Goal: Information Seeking & Learning: Learn about a topic

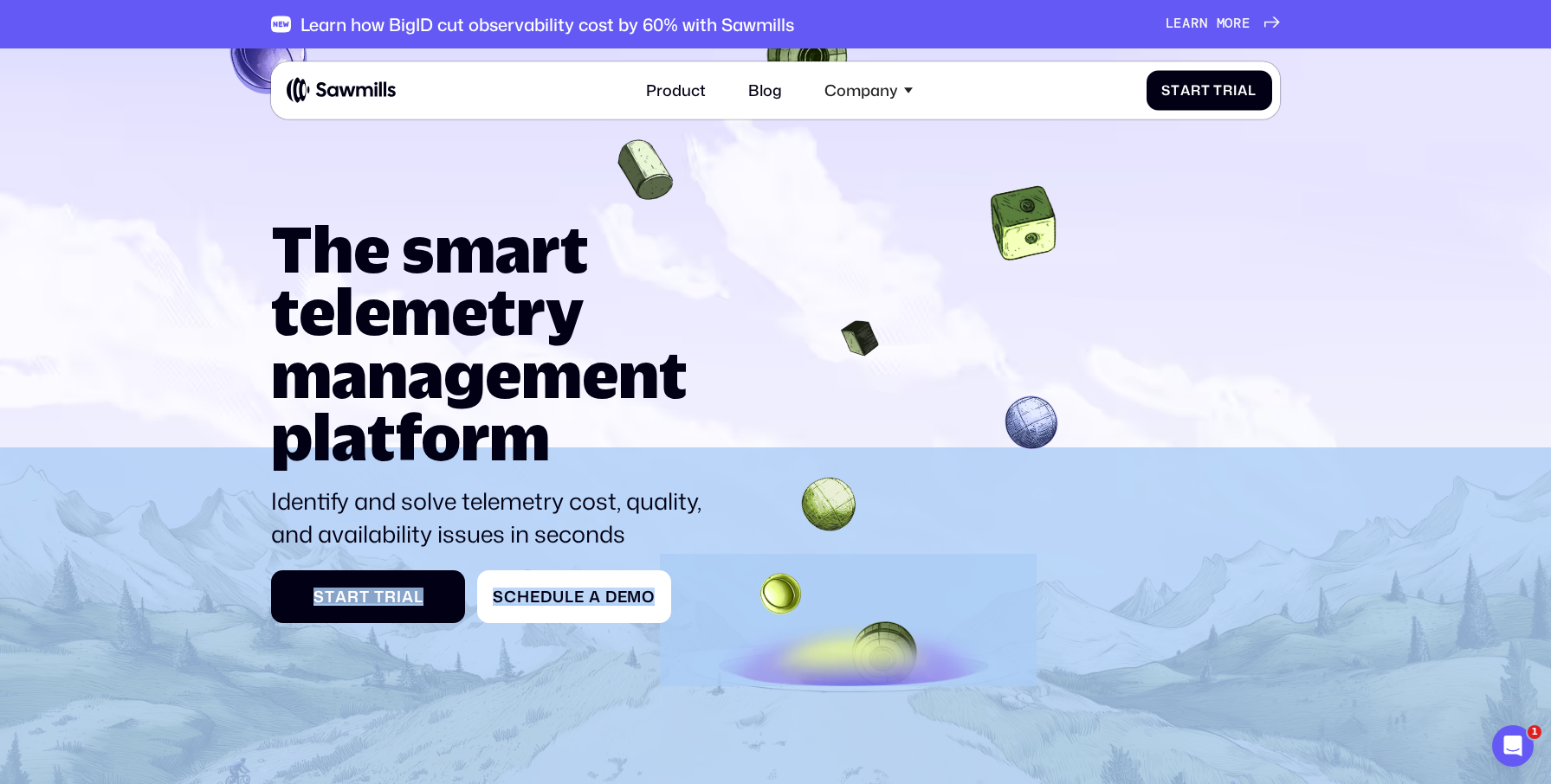
drag, startPoint x: 693, startPoint y: 528, endPoint x: 222, endPoint y: 264, distance: 539.9
click at [222, 265] on section "The smart telemetry management platform Identify and solve telemetry cost, qual…" at bounding box center [776, 480] width 1551 height 863
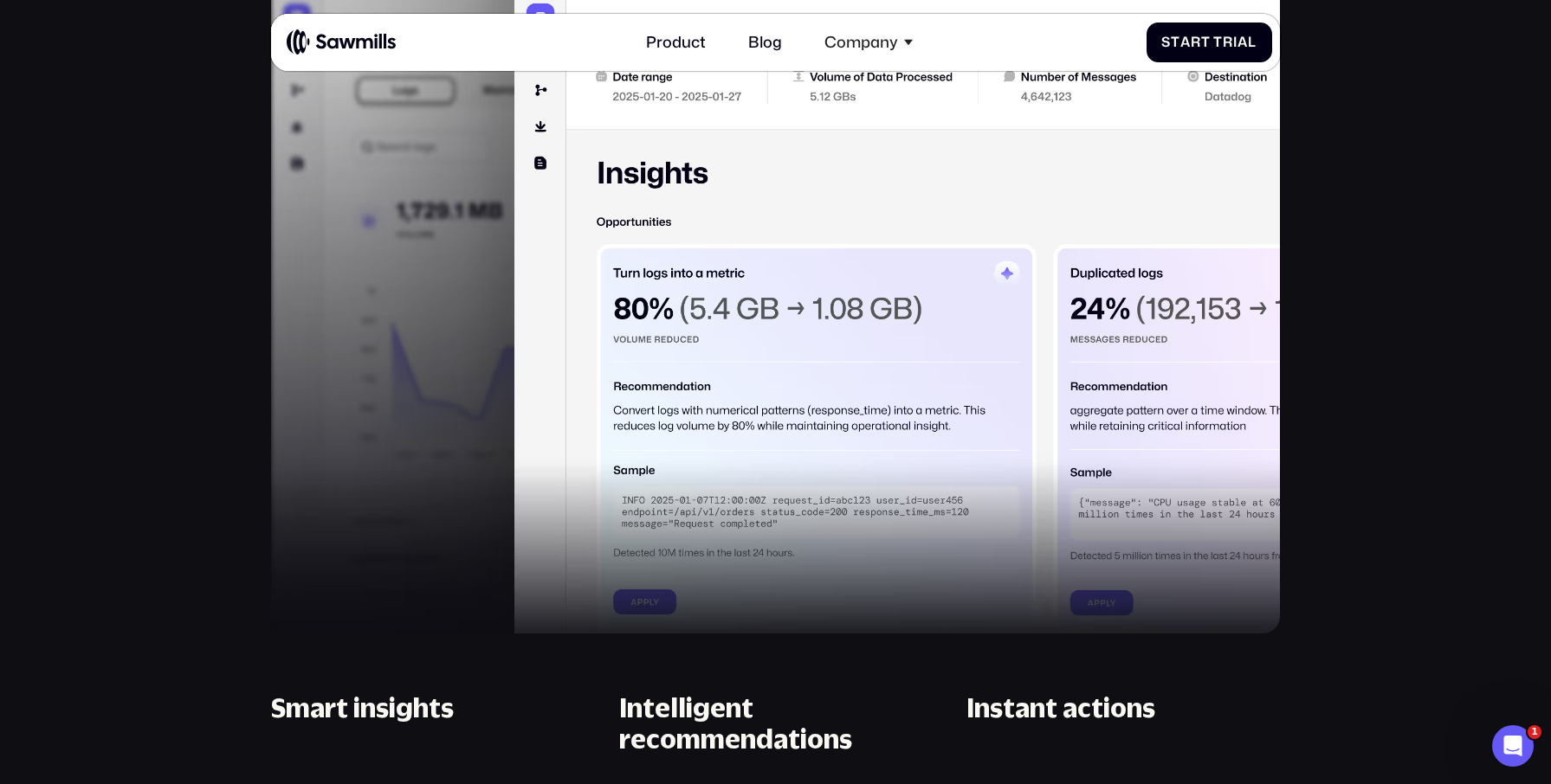
scroll to position [1409, 0]
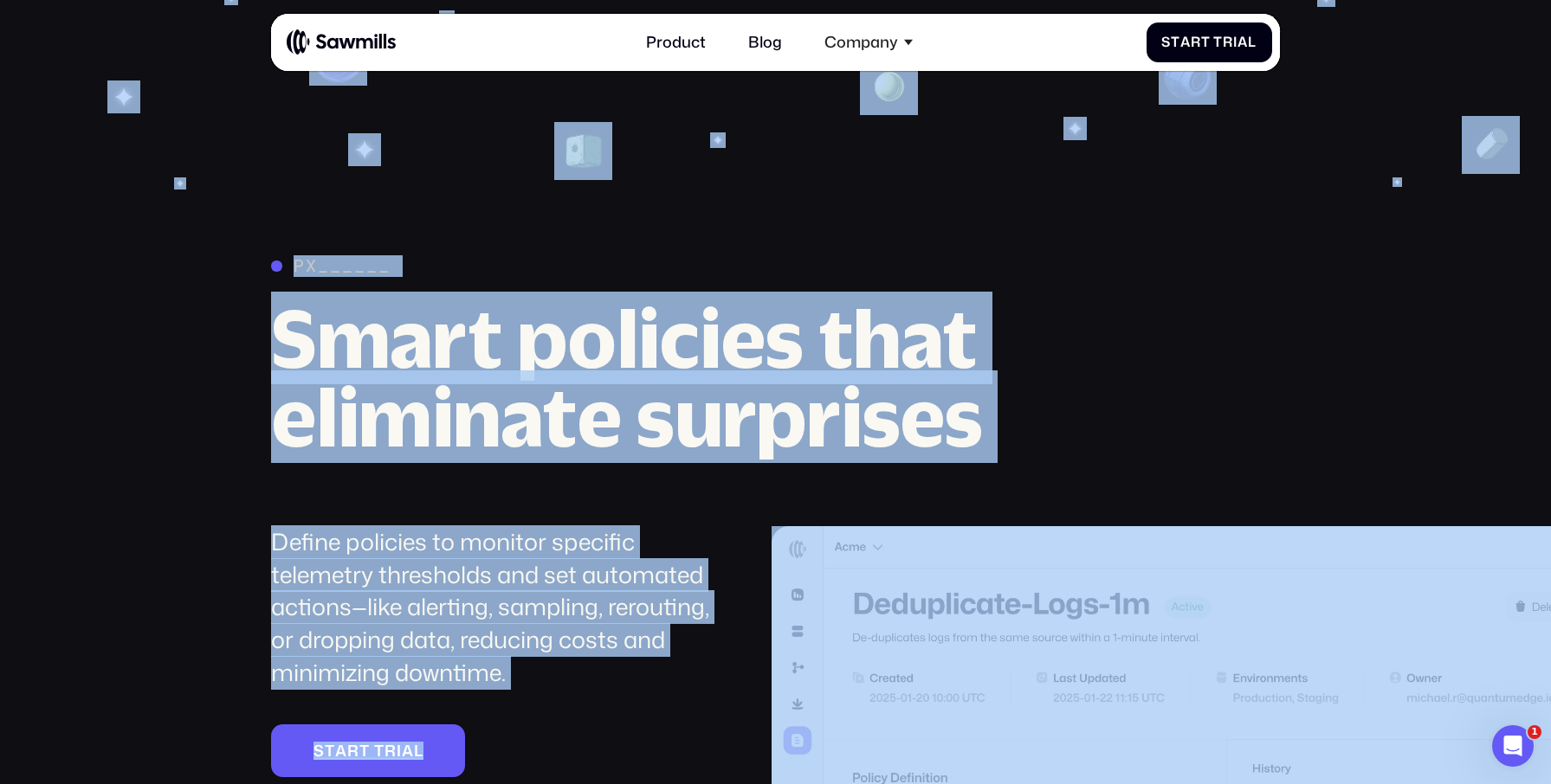
drag, startPoint x: 210, startPoint y: 665, endPoint x: 894, endPoint y: 717, distance: 686.0
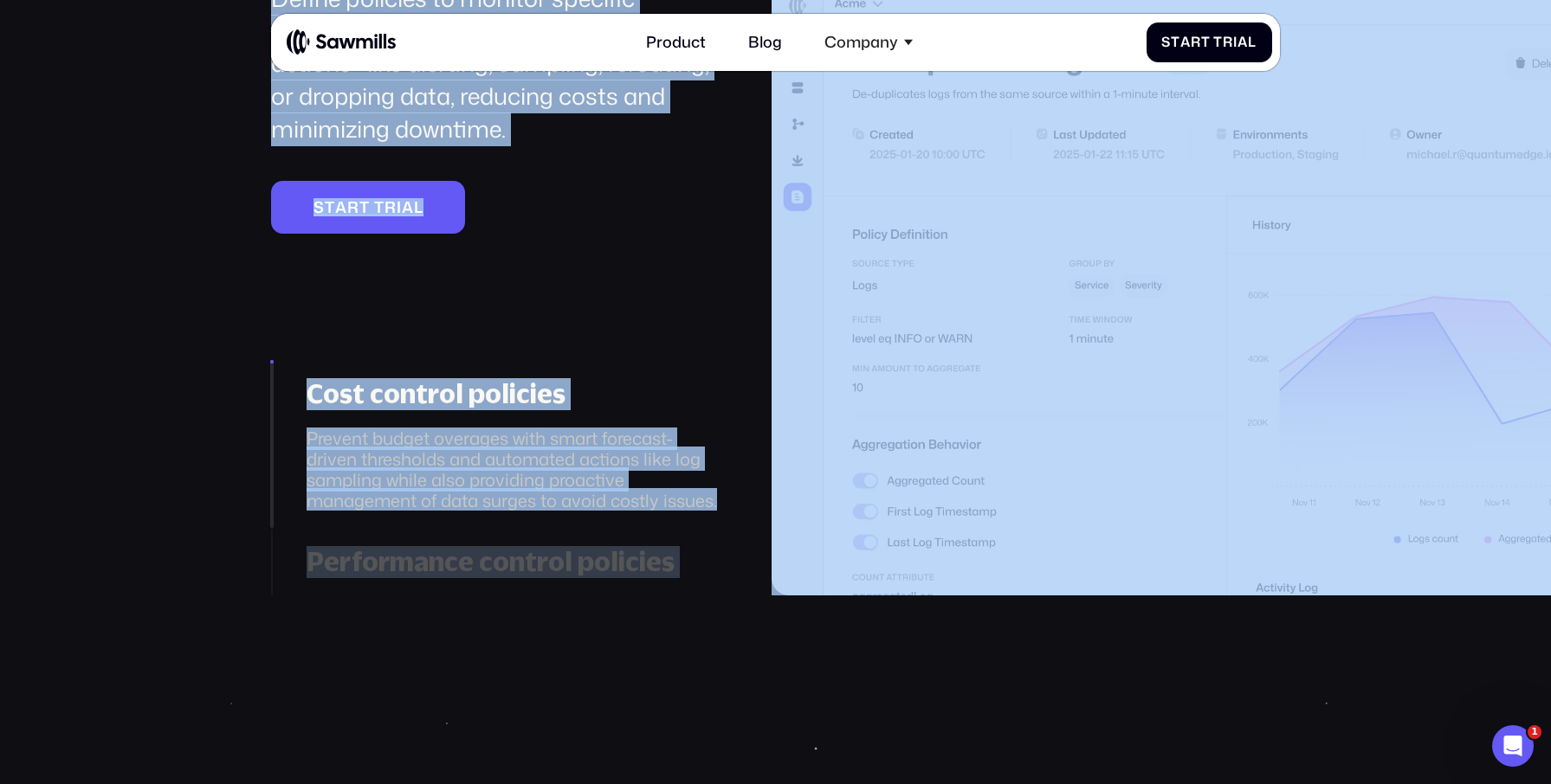
scroll to position [2974, 0]
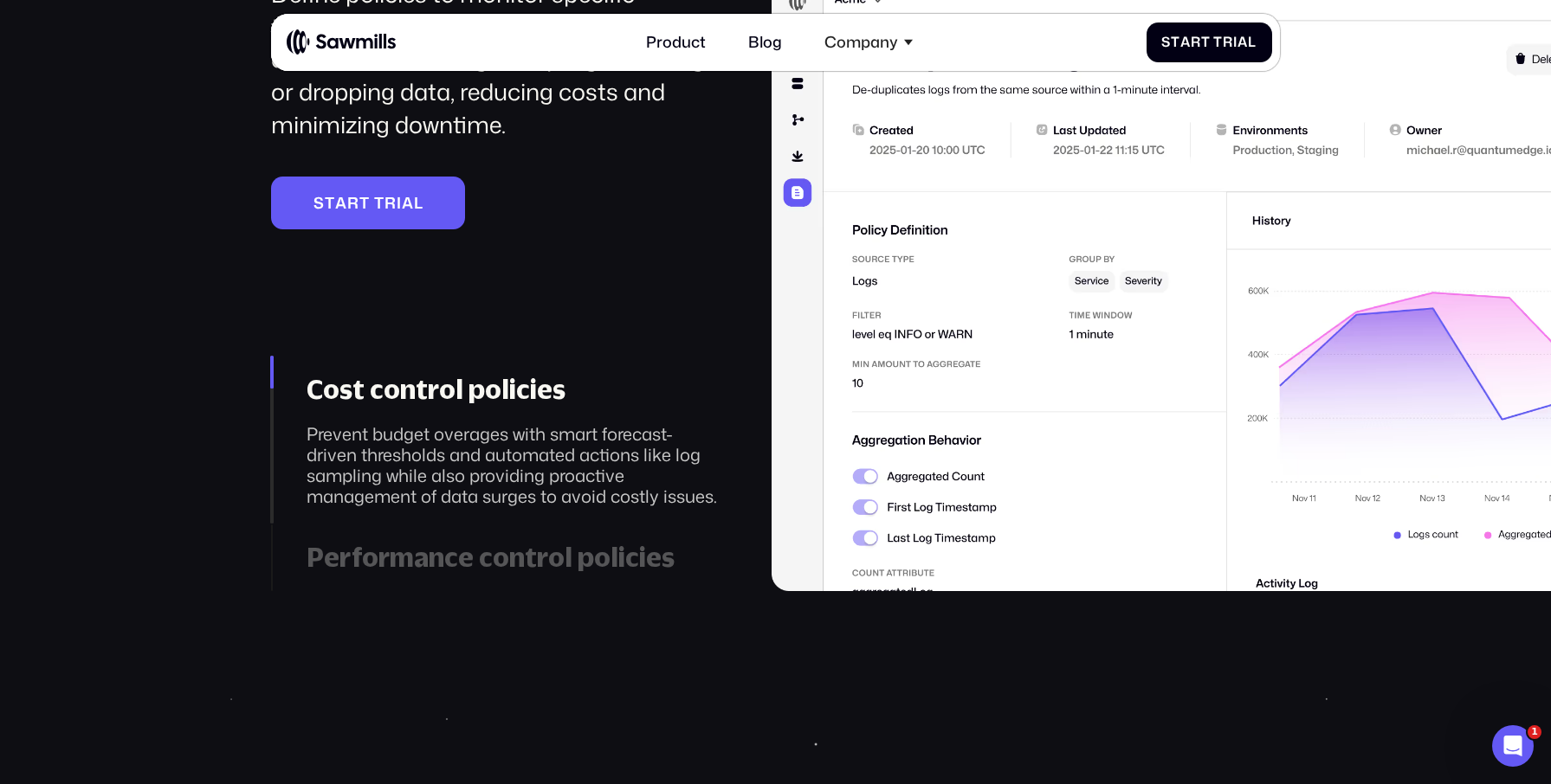
click at [733, 660] on section "________ Smart policies that eliminate surprises Define policies to monitor spe…" at bounding box center [776, 175] width 1551 height 1686
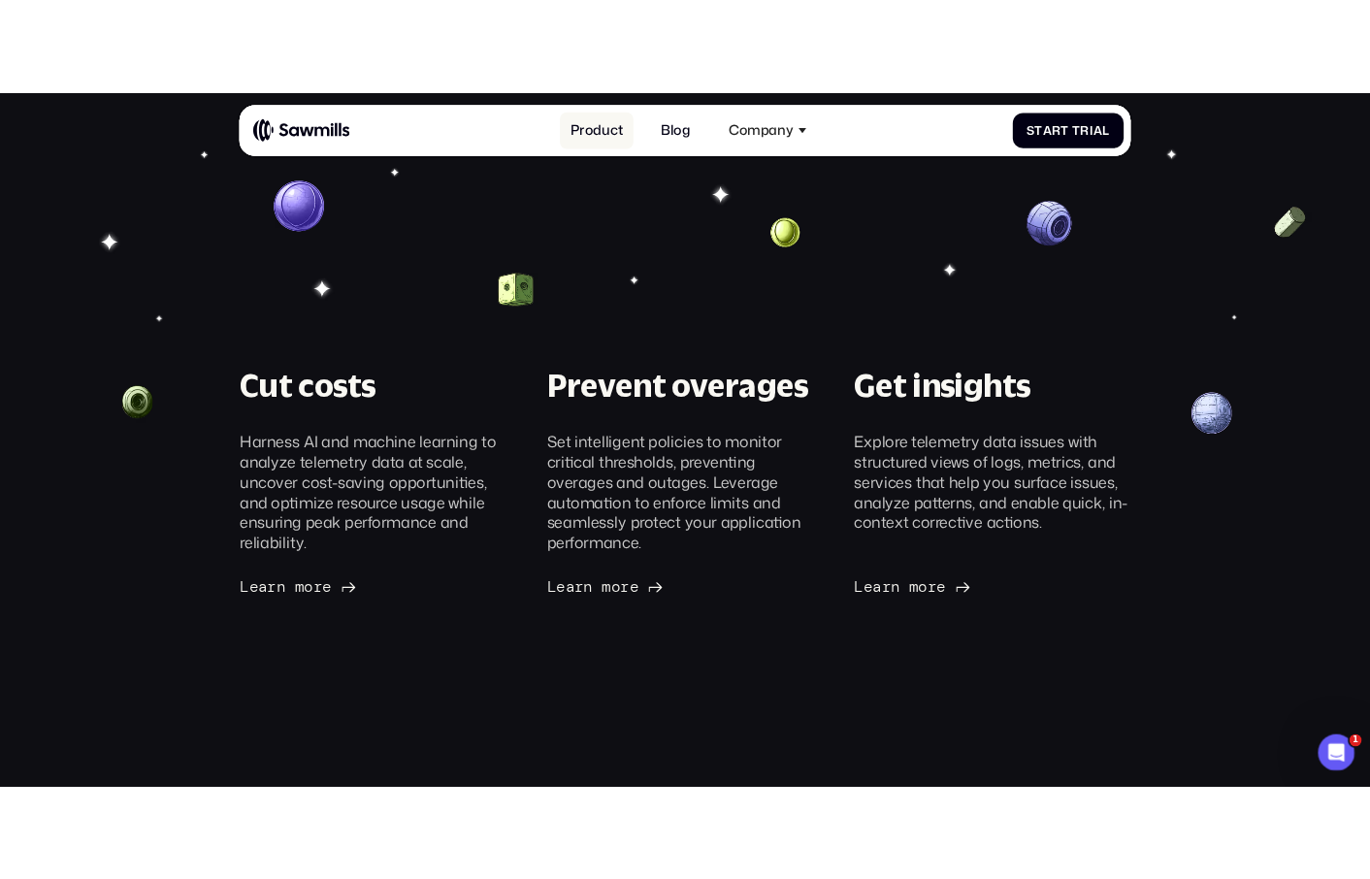
scroll to position [364, 0]
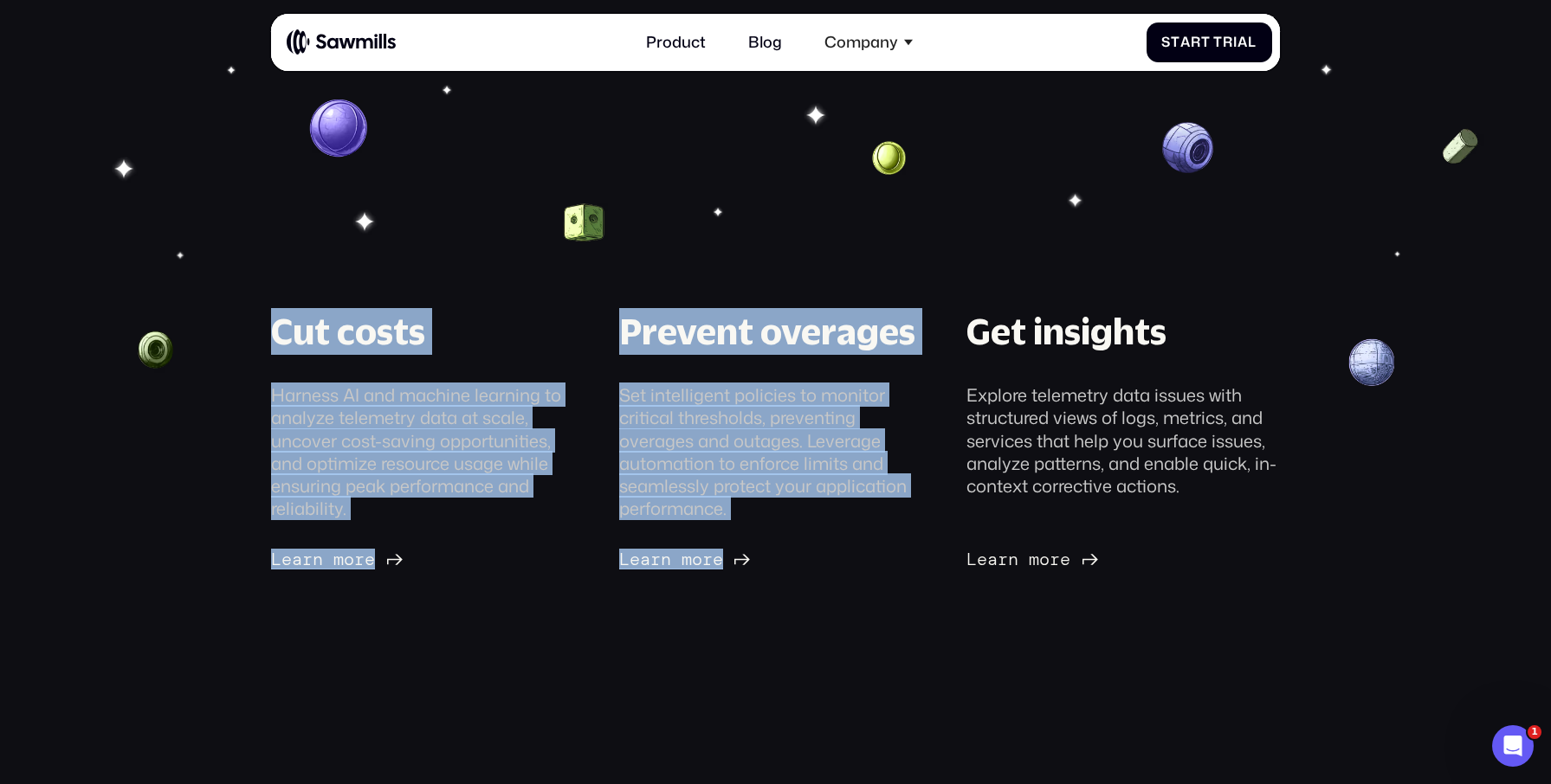
drag, startPoint x: 1138, startPoint y: 120, endPoint x: 145, endPoint y: 142, distance: 993.2
click at [149, 144] on section "Cut costs Harness AI and machine learning to analyze telemetry data at scale, u…" at bounding box center [776, 432] width 1551 height 863
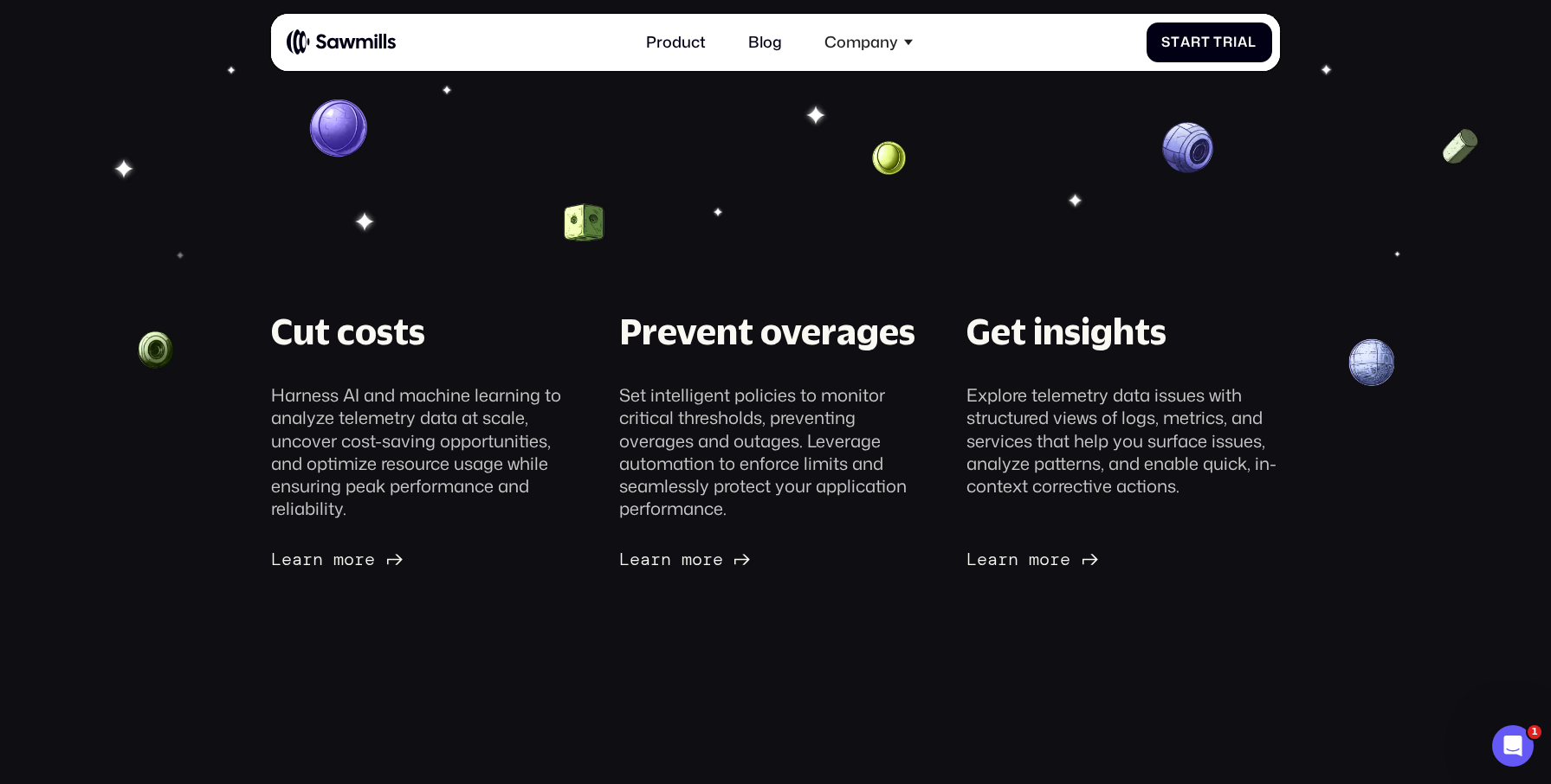
click at [146, 143] on section "Cut costs Harness AI and machine learning to analyze telemetry data at scale, u…" at bounding box center [776, 432] width 1551 height 863
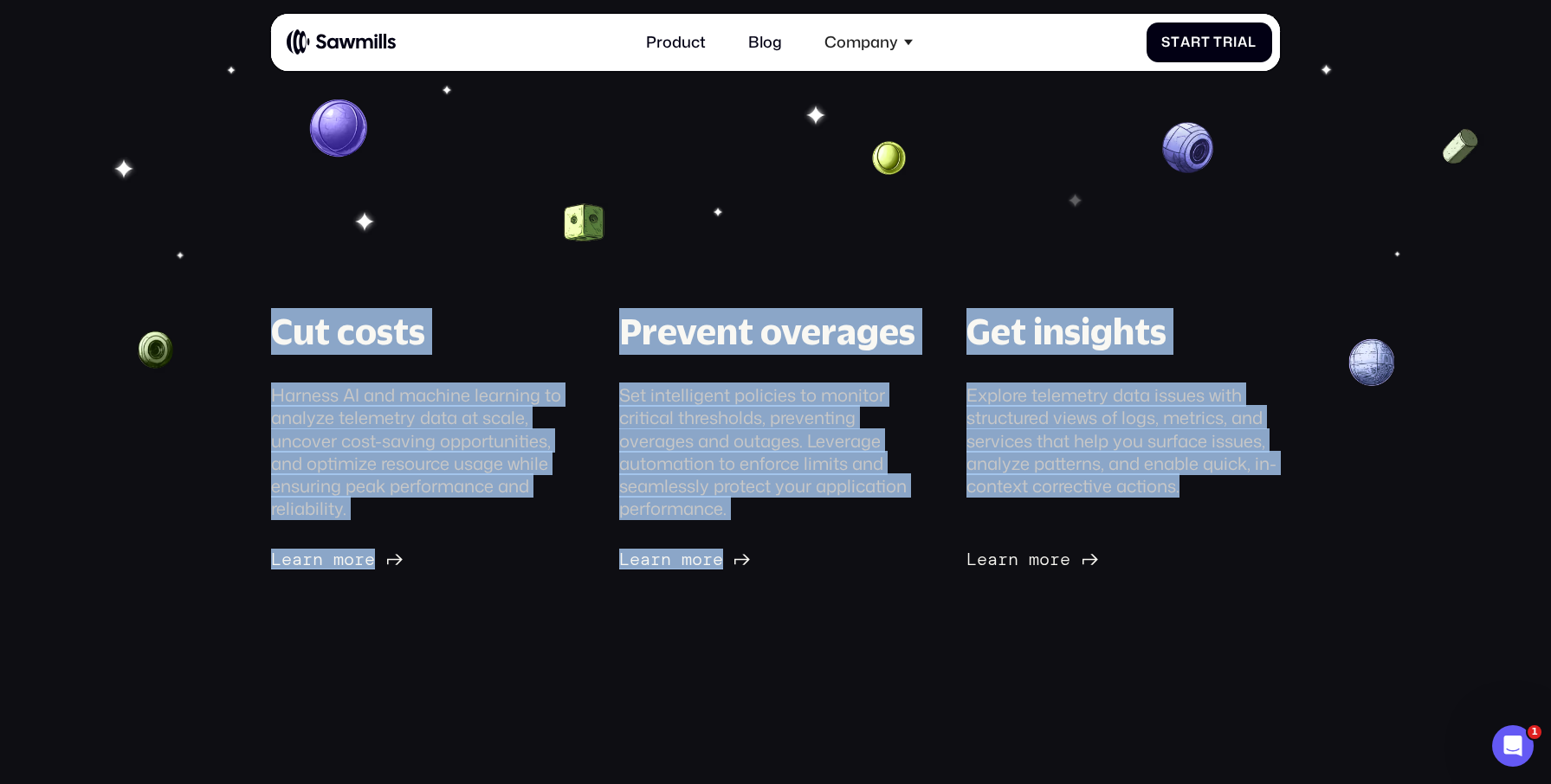
drag, startPoint x: 146, startPoint y: 144, endPoint x: 1292, endPoint y: 576, distance: 1224.7
click at [1292, 576] on section "Cut costs Harness AI and machine learning to analyze telemetry data at scale, u…" at bounding box center [776, 432] width 1551 height 863
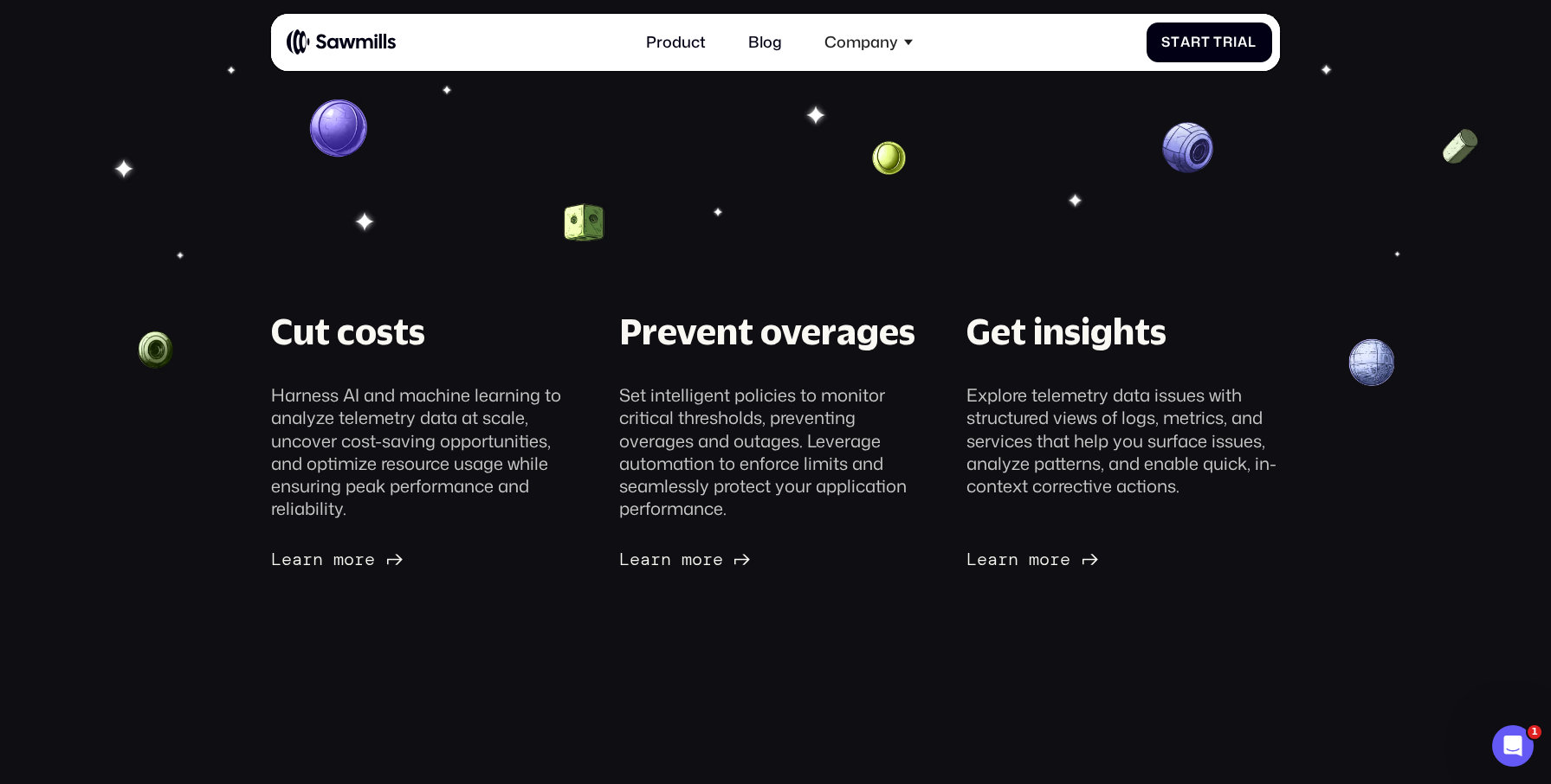
drag, startPoint x: 1291, startPoint y: 577, endPoint x: 1351, endPoint y: 627, distance: 78.1
click at [1293, 579] on section "Cut costs Harness AI and machine learning to analyze telemetry data at scale, u…" at bounding box center [776, 432] width 1551 height 863
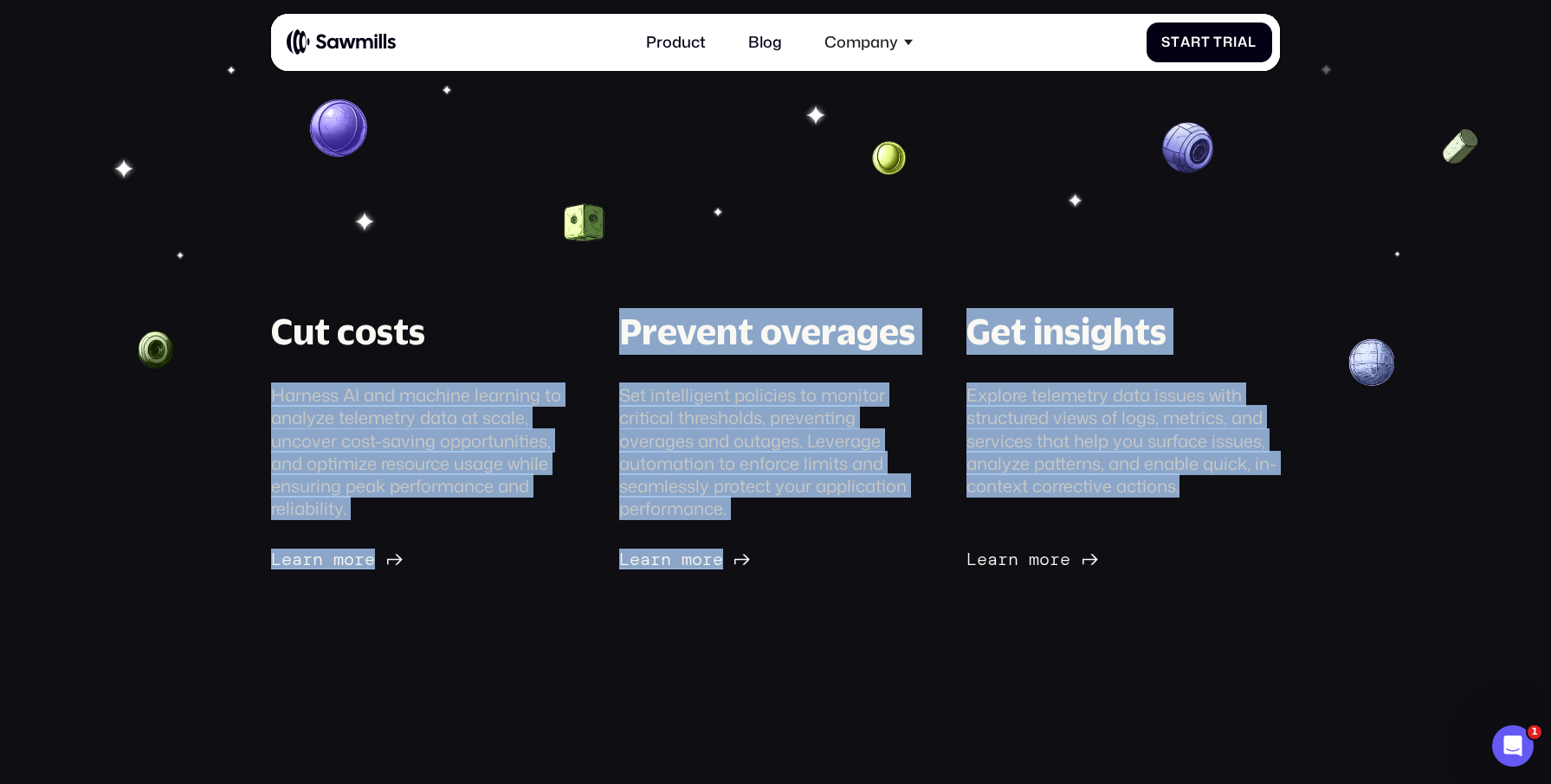
drag, startPoint x: 1331, startPoint y: 624, endPoint x: 73, endPoint y: 341, distance: 1289.4
click at [44, 363] on section "Cut costs Harness AI and machine learning to analyze telemetry data at scale, u…" at bounding box center [776, 432] width 1551 height 863
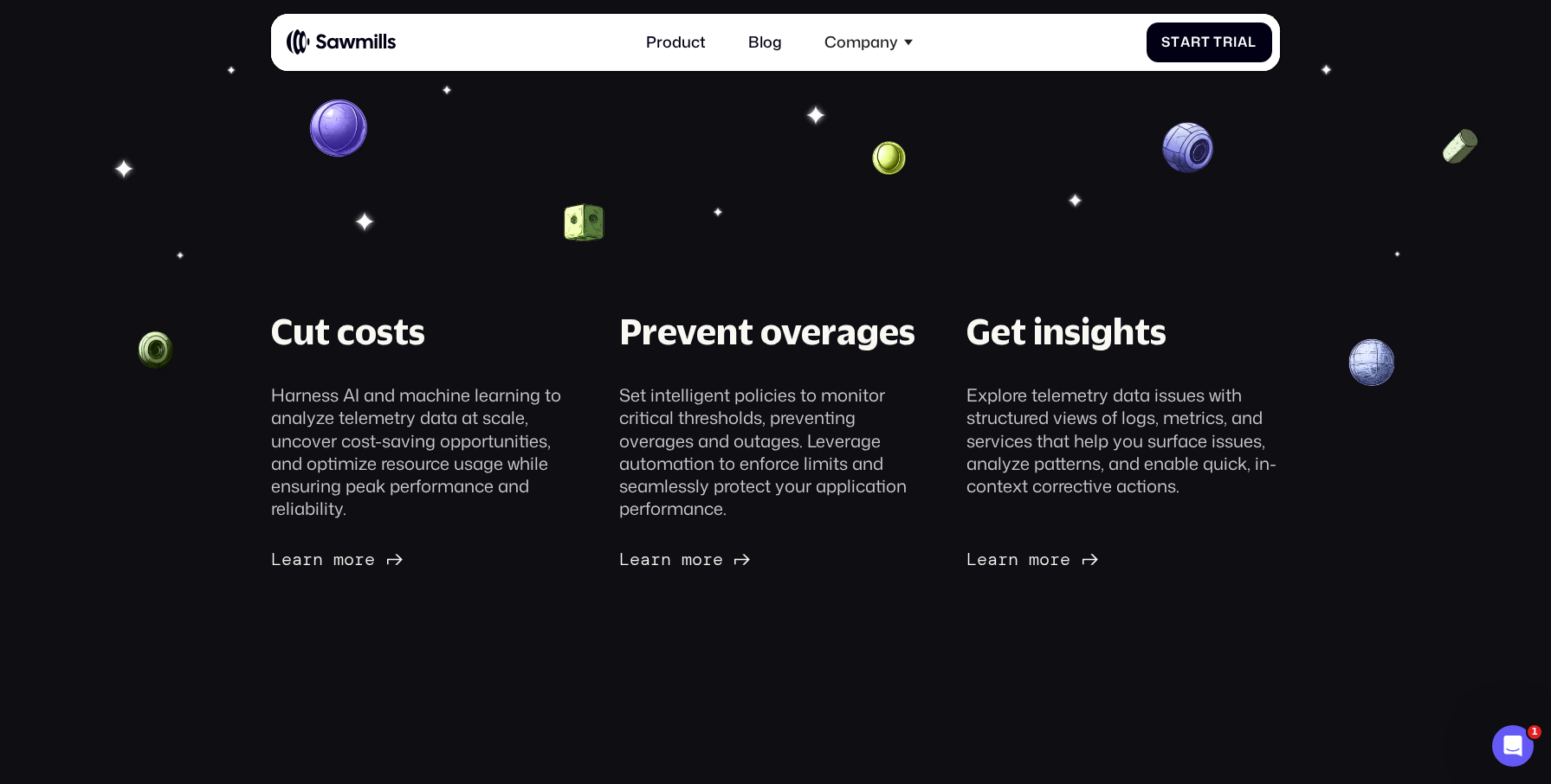
click at [82, 336] on div "Cut costs Harness AI and machine learning to analyze telemetry data at scale, u…" at bounding box center [775, 438] width 1512 height 261
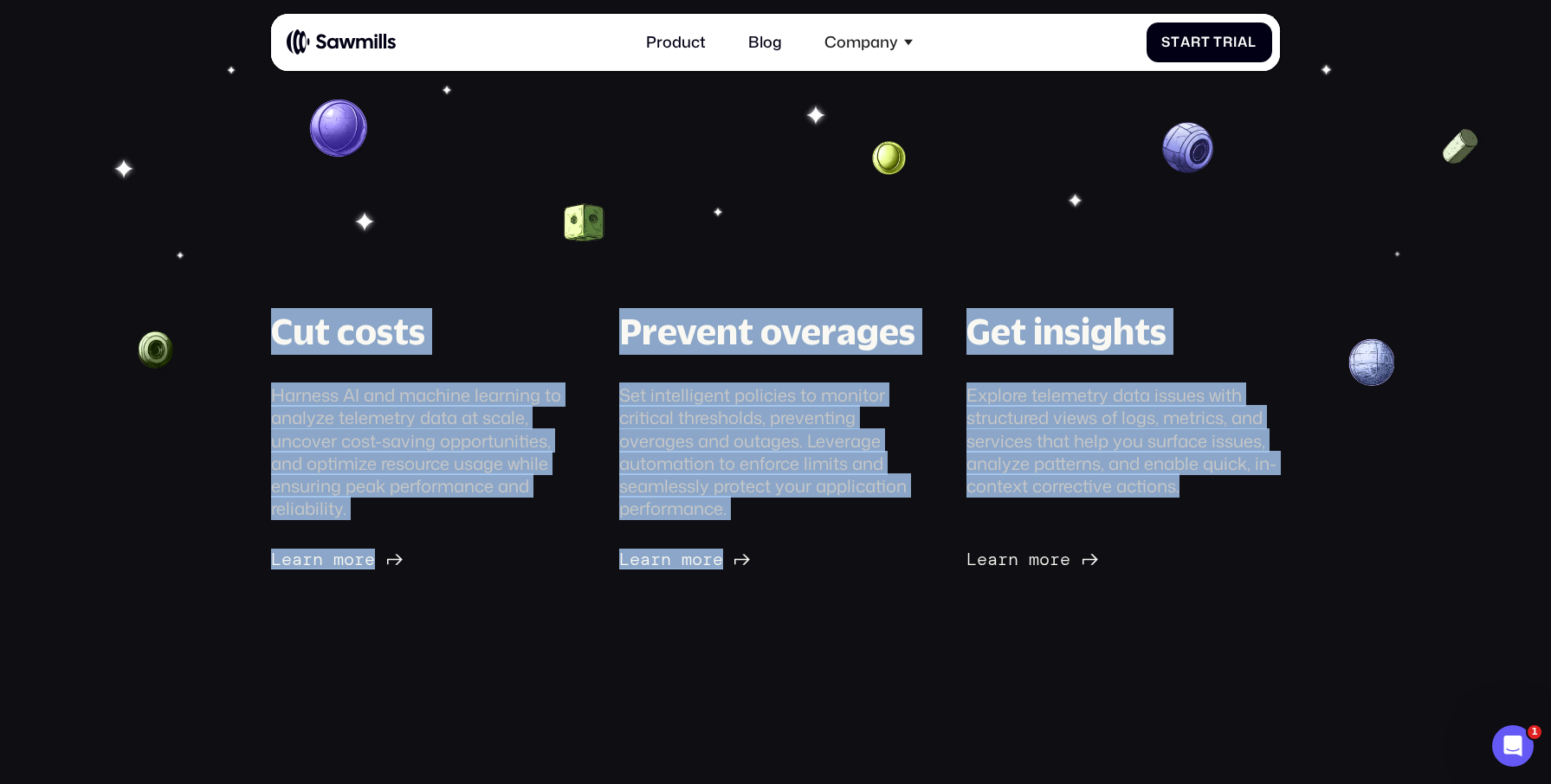
drag, startPoint x: 157, startPoint y: 356, endPoint x: 1244, endPoint y: 551, distance: 1104.4
click at [1243, 552] on div "Cut costs Harness AI and machine learning to analyze telemetry data at scale, u…" at bounding box center [775, 438] width 1512 height 261
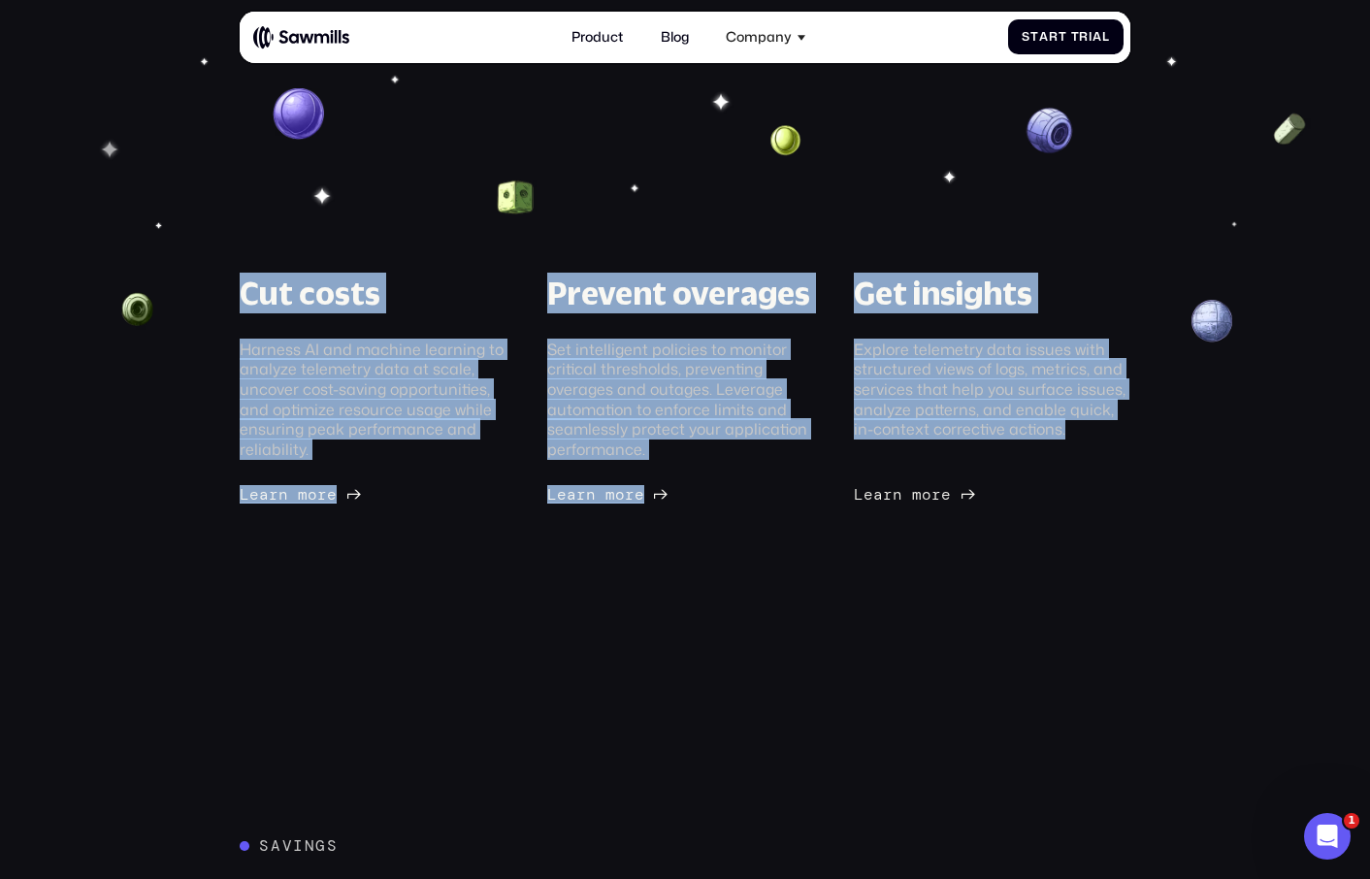
click at [749, 217] on section "Cut costs Harness AI and machine learning to analyze telemetry data at scale, u…" at bounding box center [685, 484] width 1370 height 968
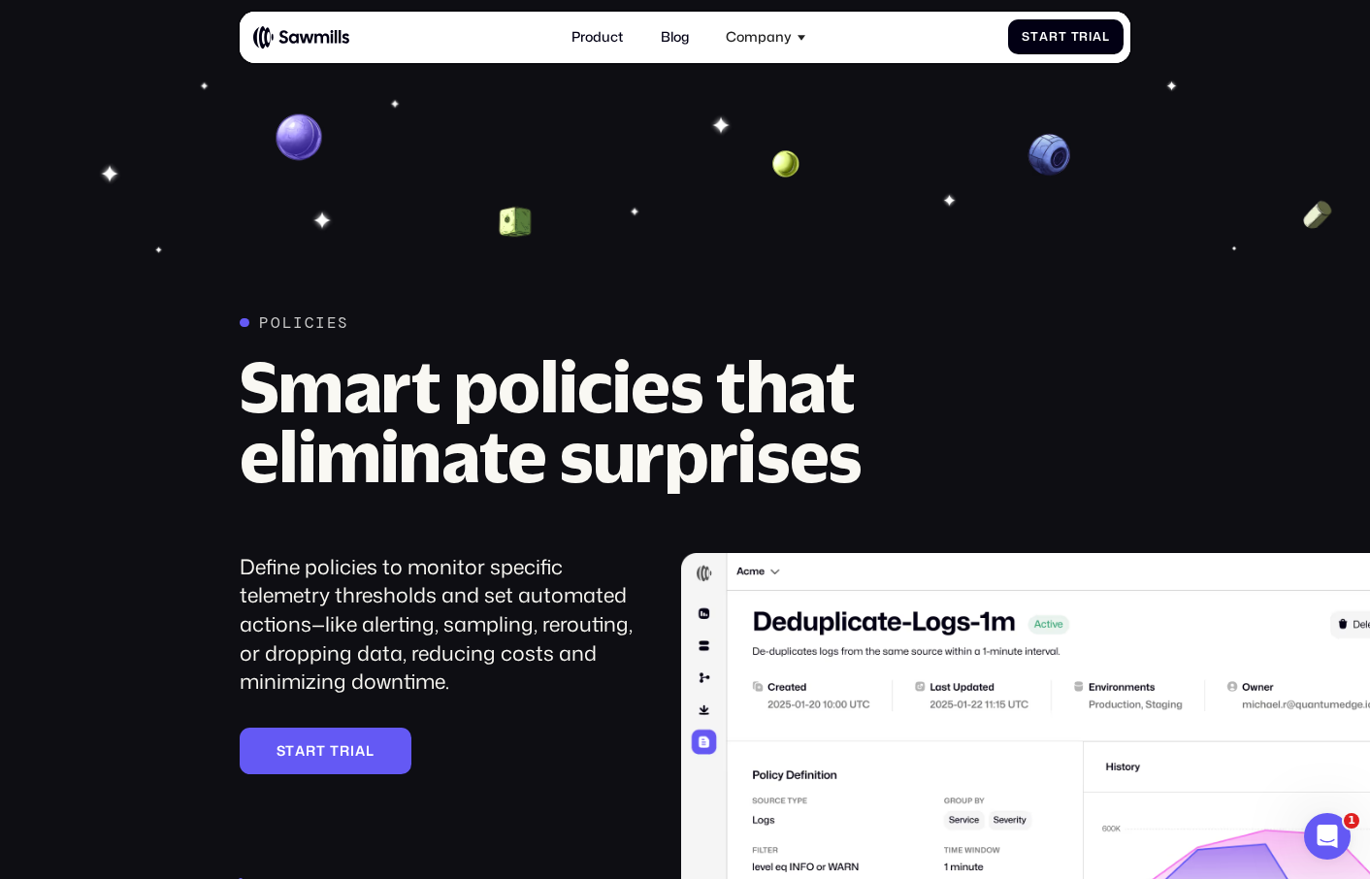
scroll to position [2284, 0]
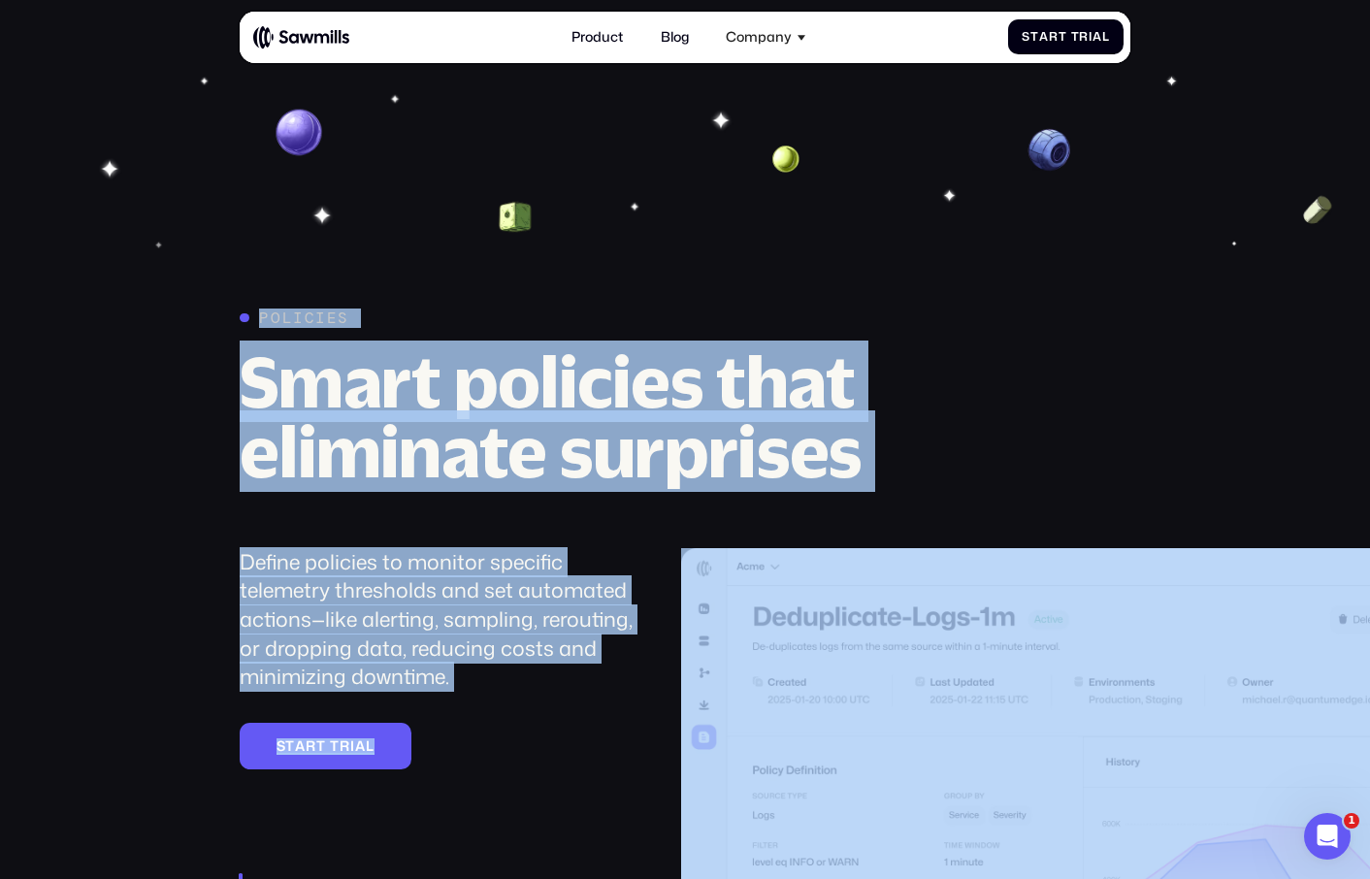
drag, startPoint x: 281, startPoint y: 349, endPoint x: 692, endPoint y: 670, distance: 520.7
click at [692, 670] on section "Policies Smart policies that eliminate surprises Define policies to monitor spe…" at bounding box center [685, 722] width 1370 height 1490
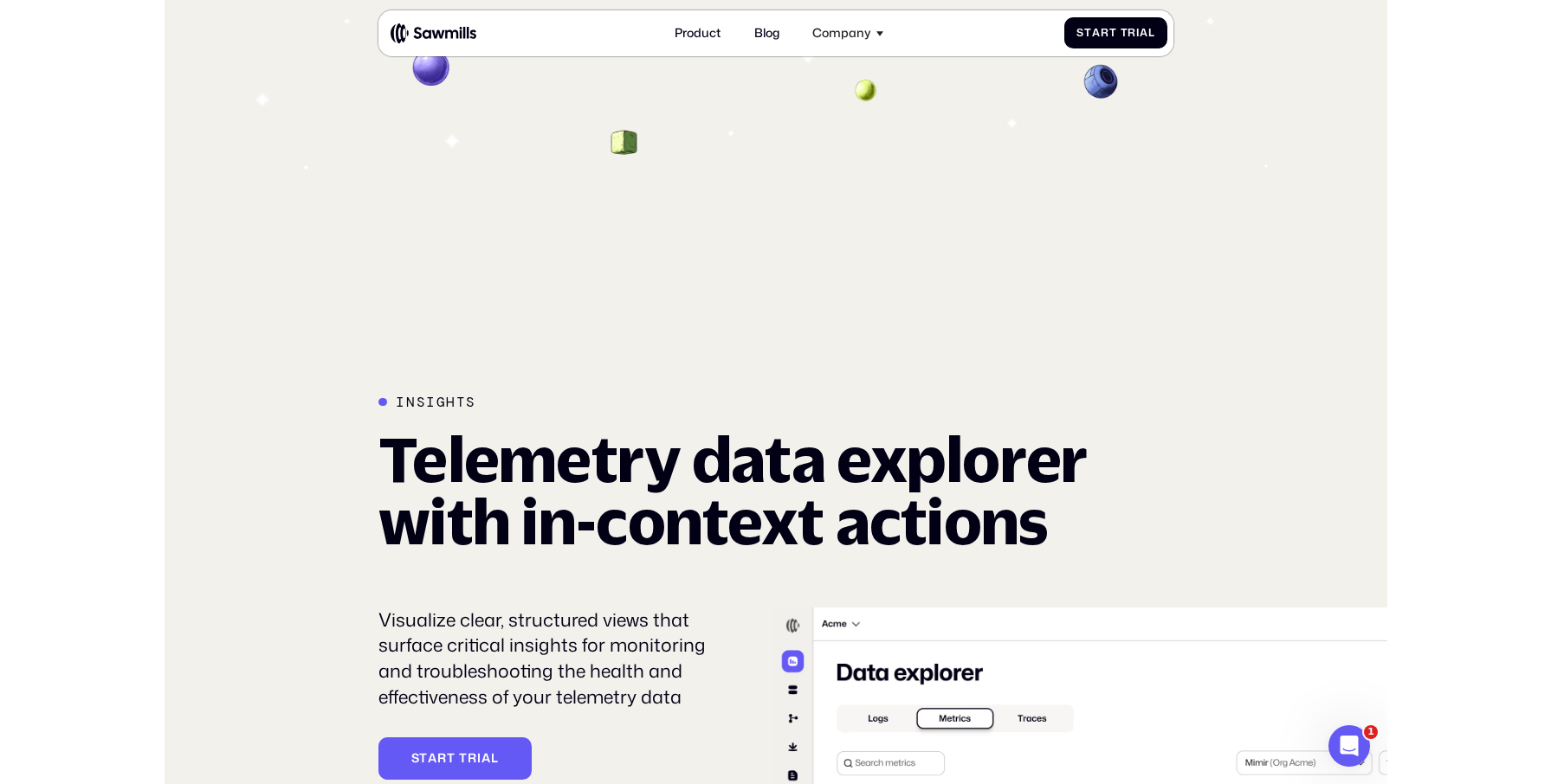
scroll to position [3074, 0]
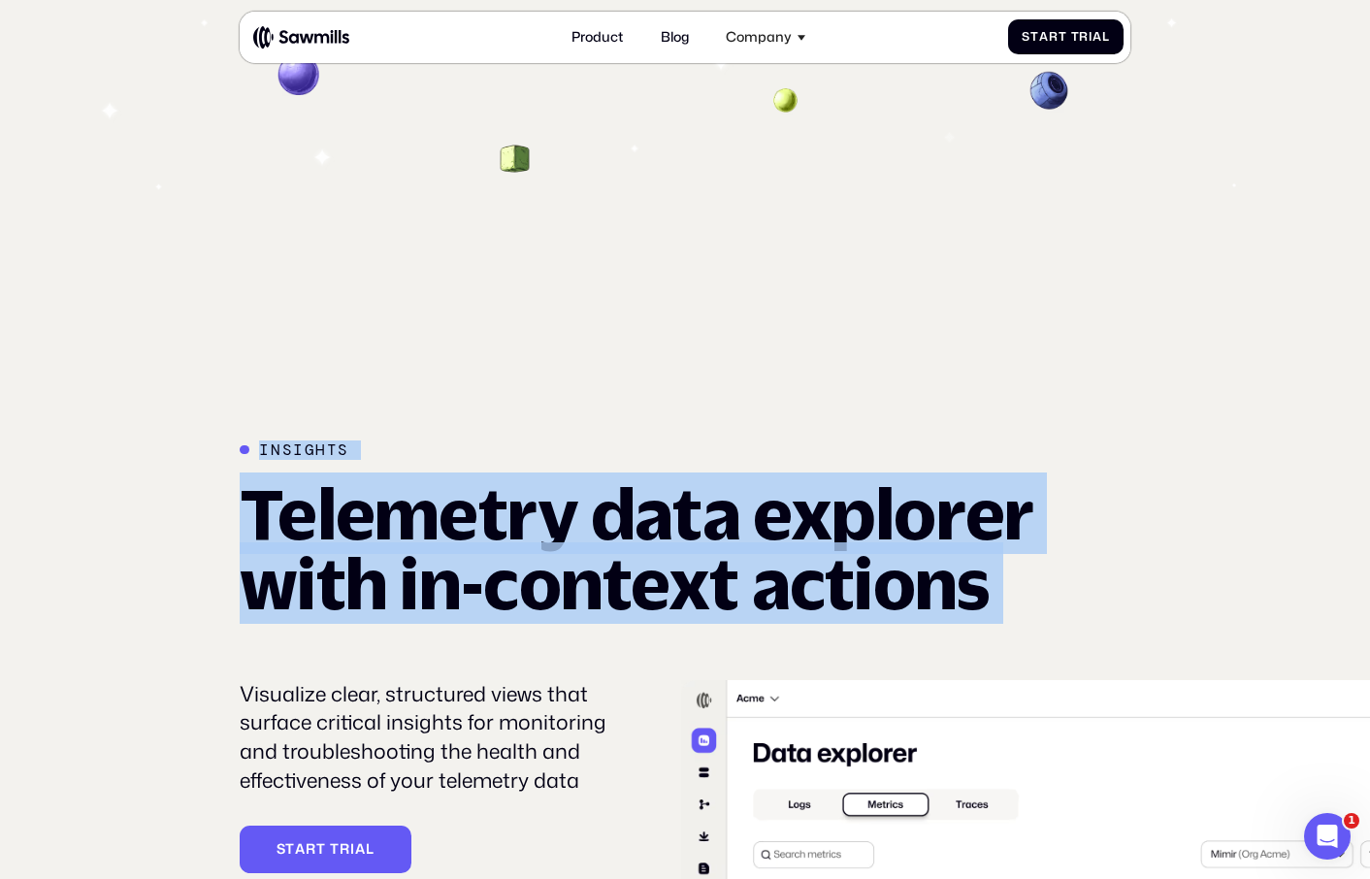
drag, startPoint x: 245, startPoint y: 443, endPoint x: 1002, endPoint y: 652, distance: 785.5
click at [991, 663] on section "Insights Telemetry data explorer with in-context actions Visualize clear, struc…" at bounding box center [685, 831] width 1370 height 1055
click at [1009, 646] on div "Insights Telemetry data explorer with in-context actions Visualize clear, struc…" at bounding box center [685, 831] width 891 height 780
drag, startPoint x: 1070, startPoint y: 630, endPoint x: 261, endPoint y: 465, distance: 826.0
click at [261, 469] on div "Insights Telemetry data explorer with in-context actions Visualize clear, struc…" at bounding box center [685, 831] width 891 height 780
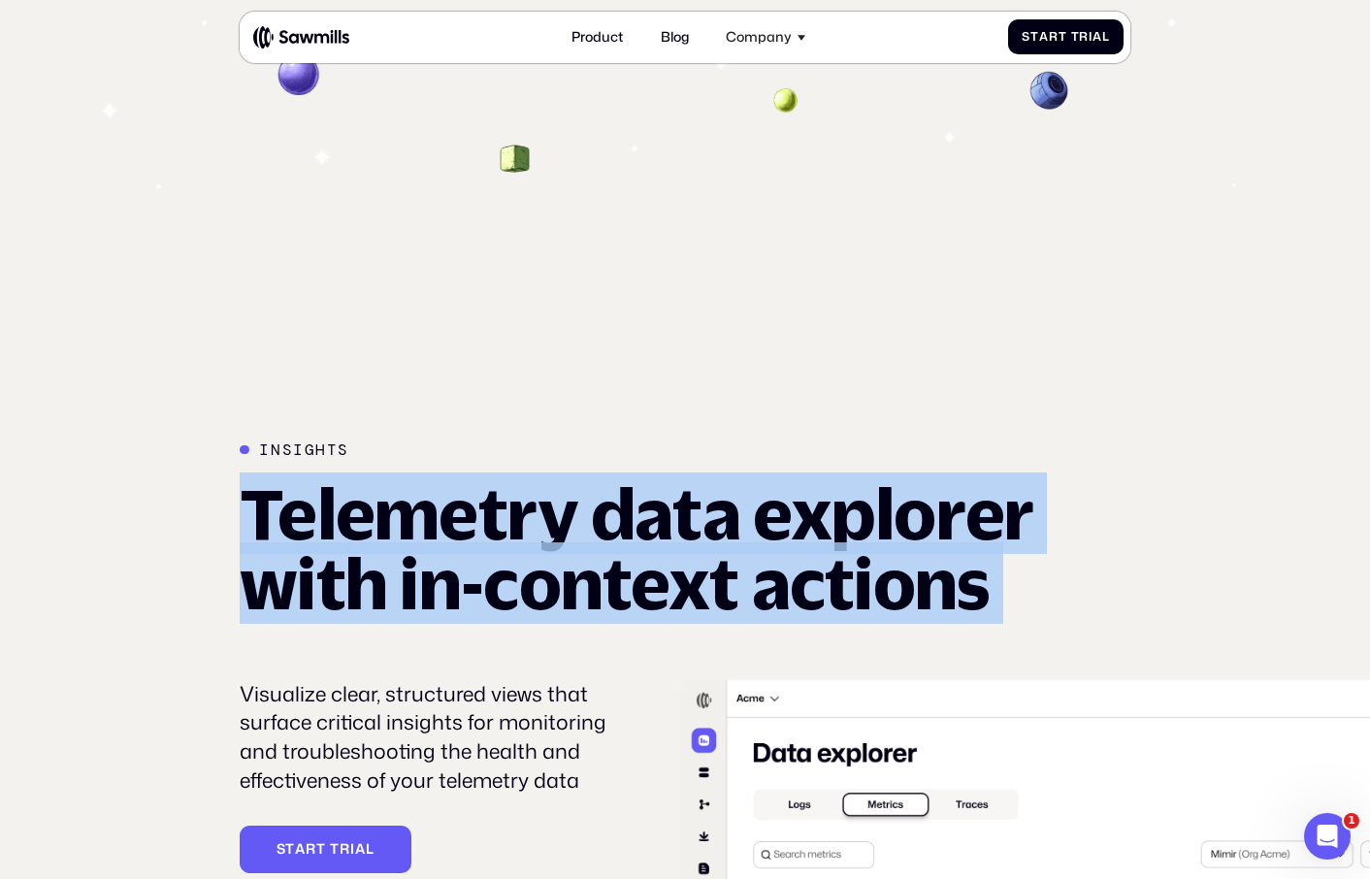
click at [256, 462] on div "Insights Telemetry data explorer with in-context actions" at bounding box center [651, 530] width 822 height 178
drag, startPoint x: 228, startPoint y: 430, endPoint x: 1000, endPoint y: 603, distance: 790.6
click at [976, 609] on section "Insights Telemetry data explorer with in-context actions Visualize clear, struc…" at bounding box center [685, 831] width 1370 height 1055
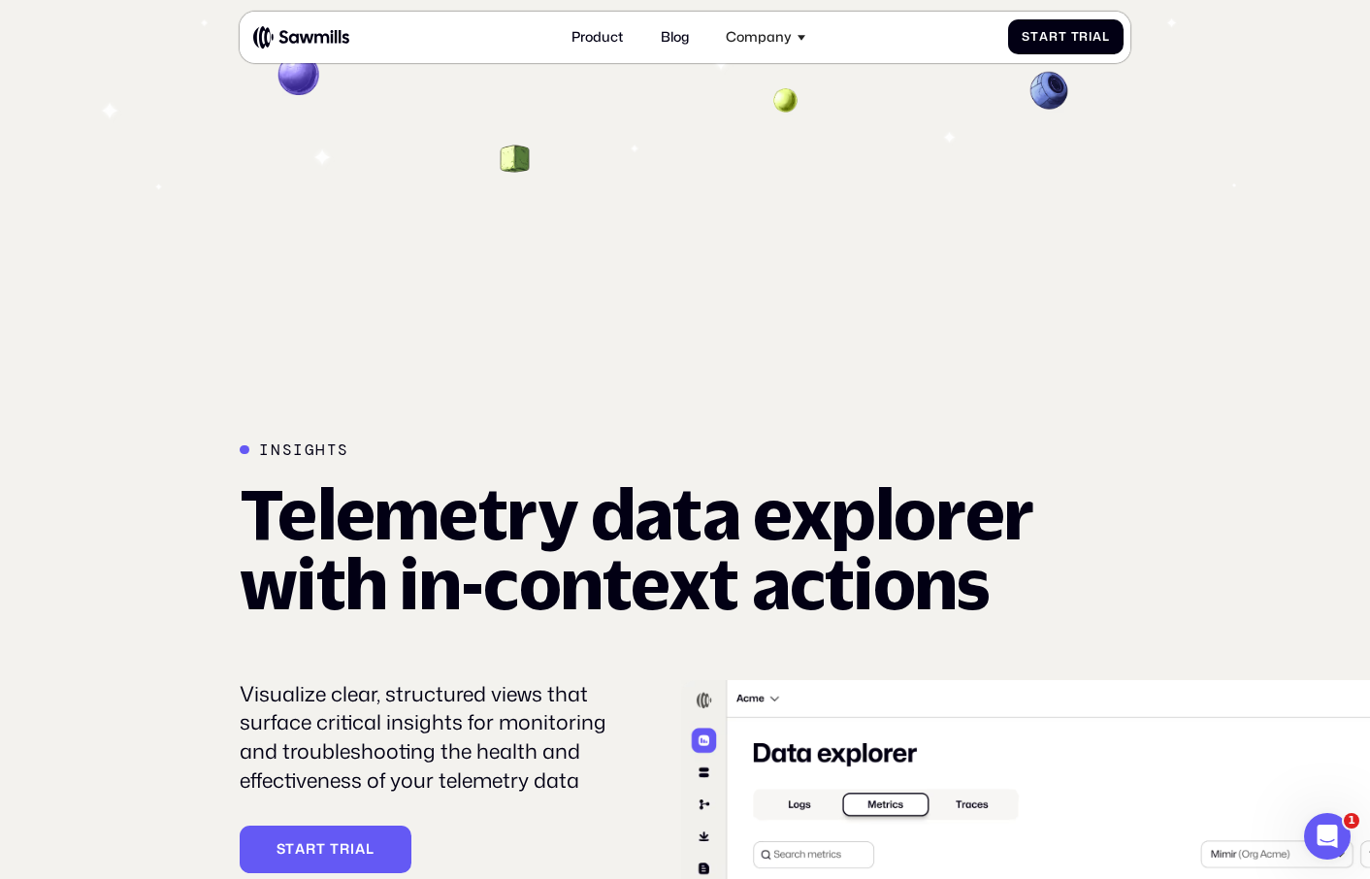
click at [1031, 598] on h2 "Telemetry data explorer with in-context actions" at bounding box center [651, 548] width 822 height 139
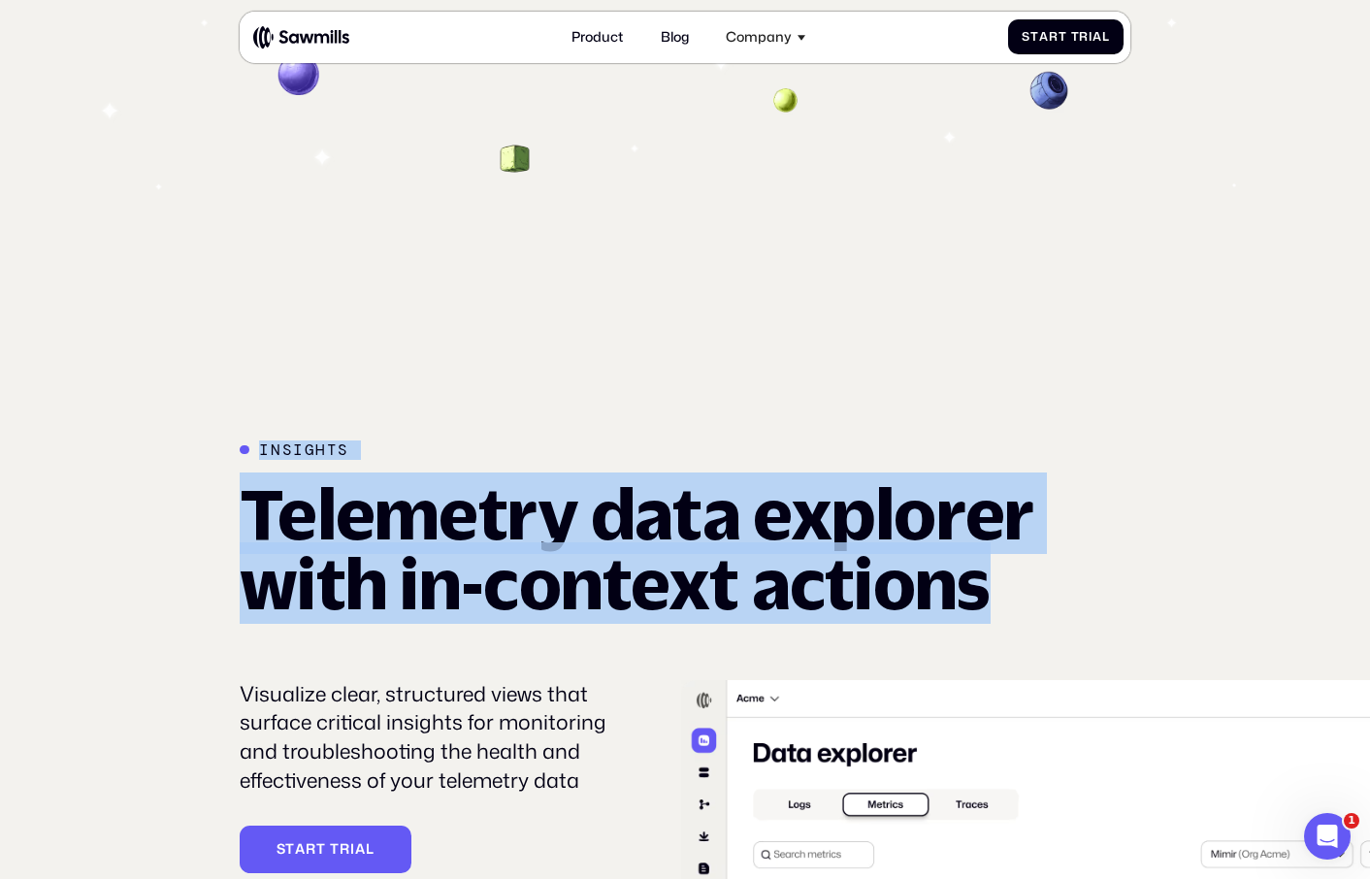
drag, startPoint x: 1047, startPoint y: 597, endPoint x: 142, endPoint y: 411, distance: 924.4
click at [151, 444] on div "Insights Telemetry data explorer with in-context actions Visualize clear, struc…" at bounding box center [685, 831] width 1370 height 780
click at [142, 411] on section "Insights Telemetry data explorer with in-context actions Visualize clear, struc…" at bounding box center [685, 831] width 1370 height 1055
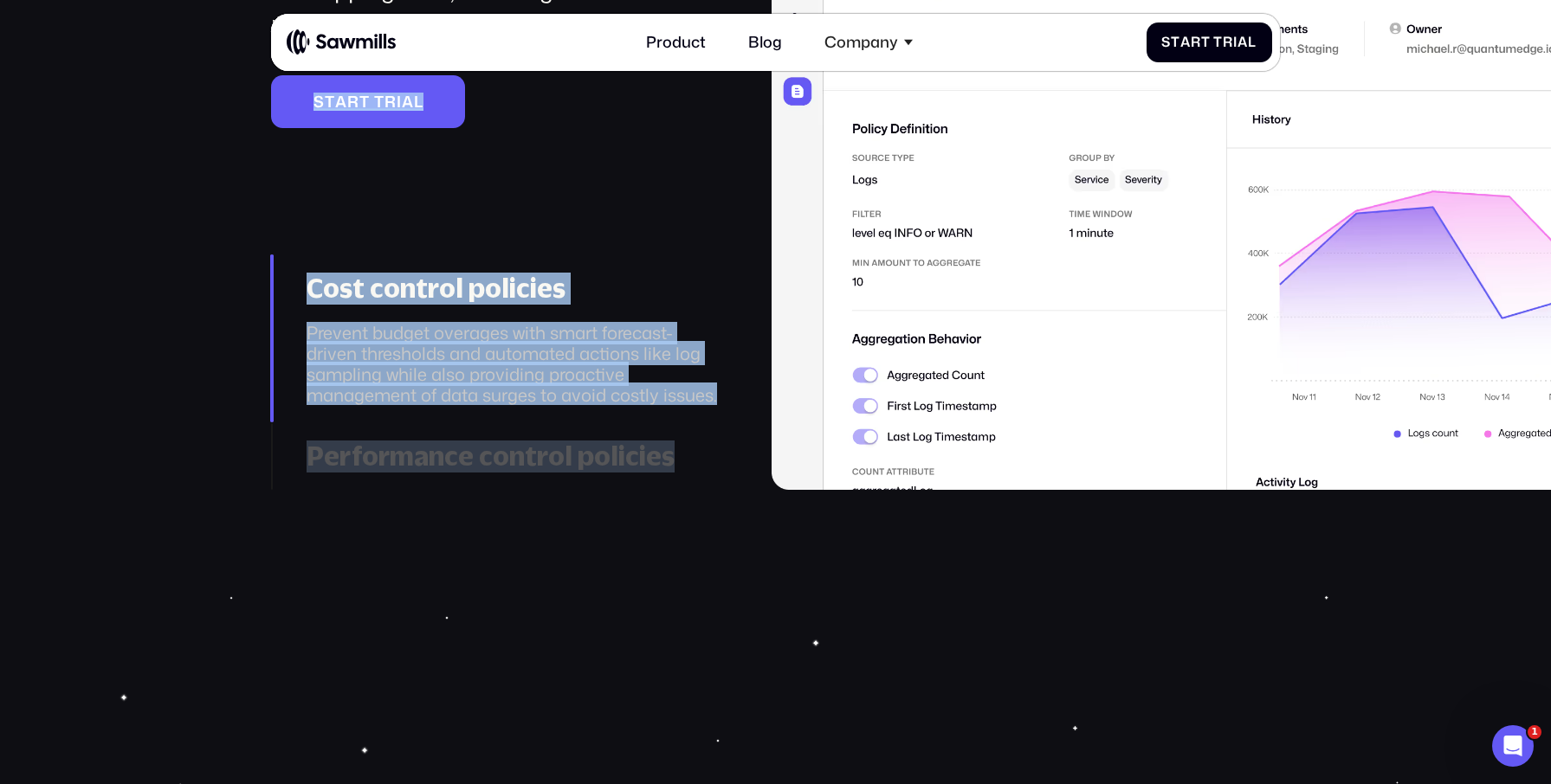
drag, startPoint x: 346, startPoint y: 264, endPoint x: 947, endPoint y: 541, distance: 661.8
click at [948, 534] on section "________ Smart policies that eliminate surprises Define policies to monitor spe…" at bounding box center [776, 73] width 1551 height 1686
click at [934, 553] on section "________ Smart policies that eliminate surprises Define policies to monitor spe…" at bounding box center [776, 73] width 1551 height 1686
drag, startPoint x: 861, startPoint y: 565, endPoint x: 210, endPoint y: 200, distance: 746.3
click at [210, 200] on section "________ Smart policies that eliminate surprises Define policies to monitor spe…" at bounding box center [776, 73] width 1551 height 1686
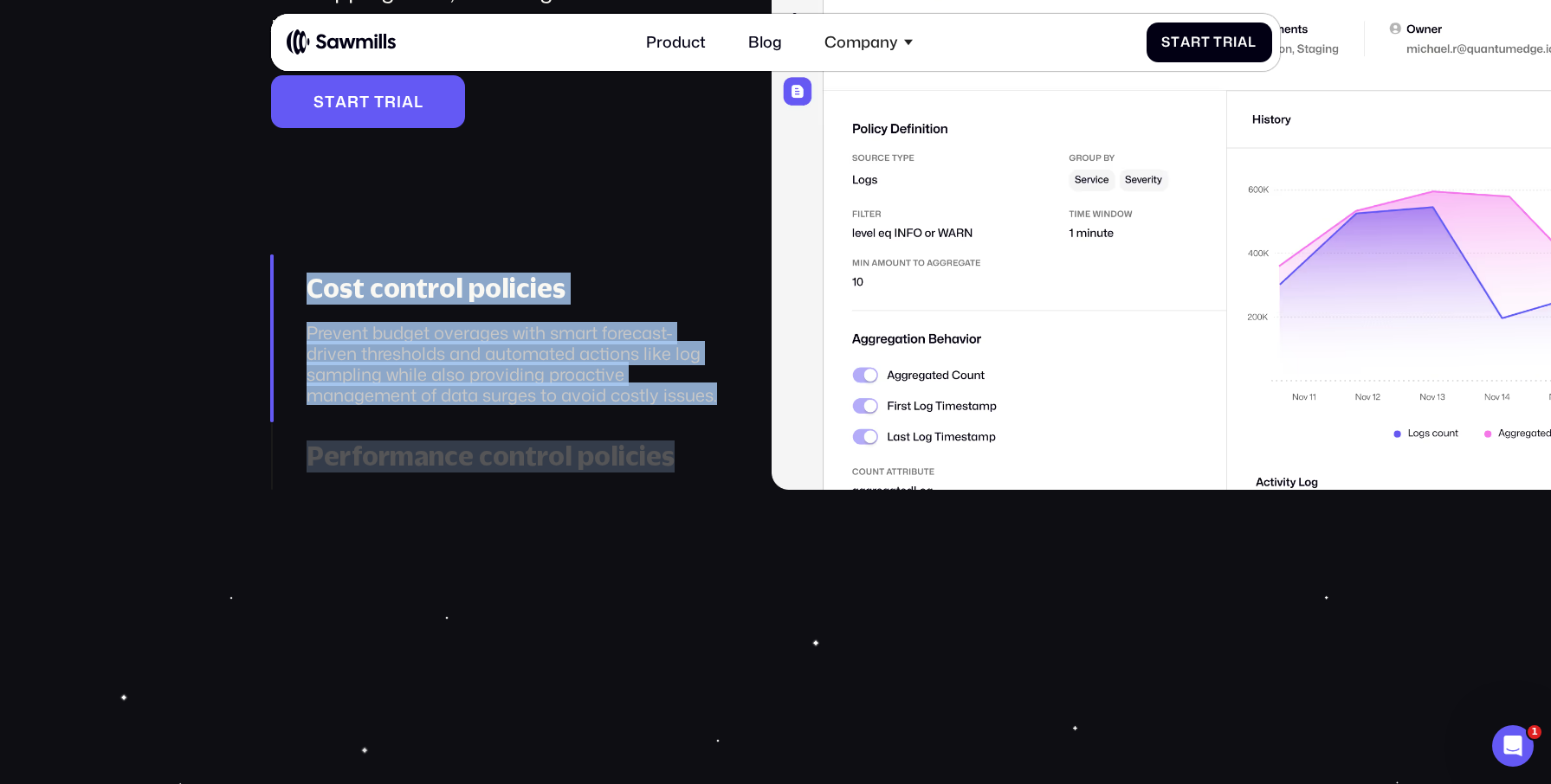
click at [205, 205] on div "________ Smart policies that eliminate surprises Define policies to monitor spe…" at bounding box center [776, 47] width 1551 height 883
drag, startPoint x: 206, startPoint y: 213, endPoint x: 778, endPoint y: 538, distance: 657.9
click at [777, 540] on section "________ Smart policies that eliminate surprises Define policies to monitor spe…" at bounding box center [776, 73] width 1551 height 1686
click at [778, 538] on section "________ Smart policies that eliminate surprises Define policies to monitor spe…" at bounding box center [776, 73] width 1551 height 1686
drag, startPoint x: 929, startPoint y: 635, endPoint x: 185, endPoint y: 237, distance: 843.8
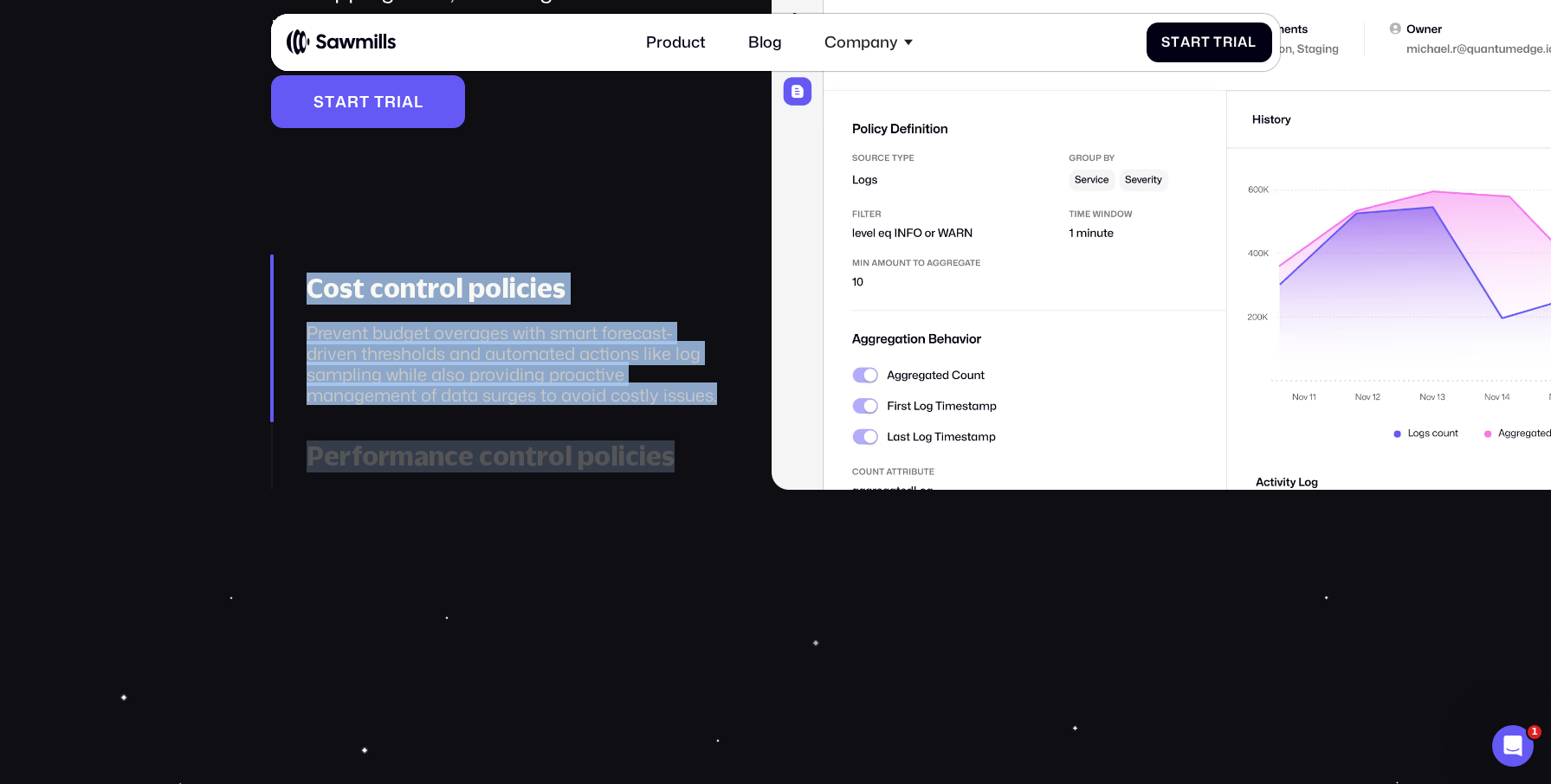
click at [195, 247] on section "________ Smart policies that eliminate surprises Define policies to monitor spe…" at bounding box center [776, 73] width 1551 height 1686
drag, startPoint x: 168, startPoint y: 214, endPoint x: 751, endPoint y: 549, distance: 672.4
click at [751, 549] on section "________ Smart policies that eliminate surprises Define policies to monitor spe…" at bounding box center [776, 73] width 1551 height 1686
click at [716, 542] on section "________ Smart policies that eliminate surprises Define policies to monitor spe…" at bounding box center [776, 73] width 1551 height 1686
drag, startPoint x: 321, startPoint y: 379, endPoint x: 226, endPoint y: 268, distance: 146.1
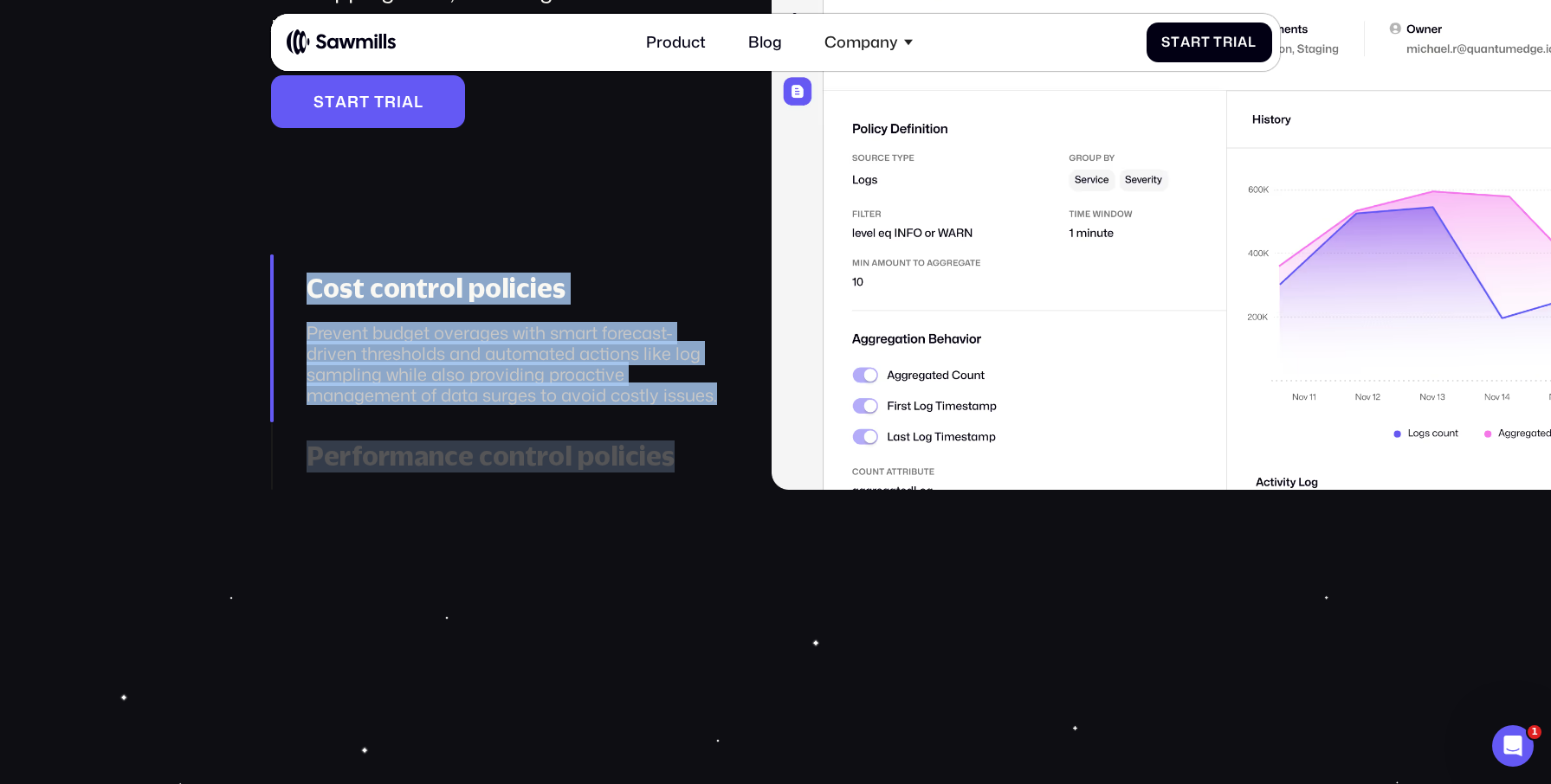
click at [227, 268] on section "________ Smart policies that eliminate surprises Define policies to monitor spe…" at bounding box center [776, 73] width 1551 height 1686
click at [222, 266] on div "________ Smart policies that eliminate surprises Define policies to monitor spe…" at bounding box center [776, 47] width 1551 height 883
drag, startPoint x: 198, startPoint y: 215, endPoint x: 600, endPoint y: 502, distance: 493.9
click at [600, 502] on section "________ Smart policies that eliminate surprises Define policies to monitor spe…" at bounding box center [776, 73] width 1551 height 1686
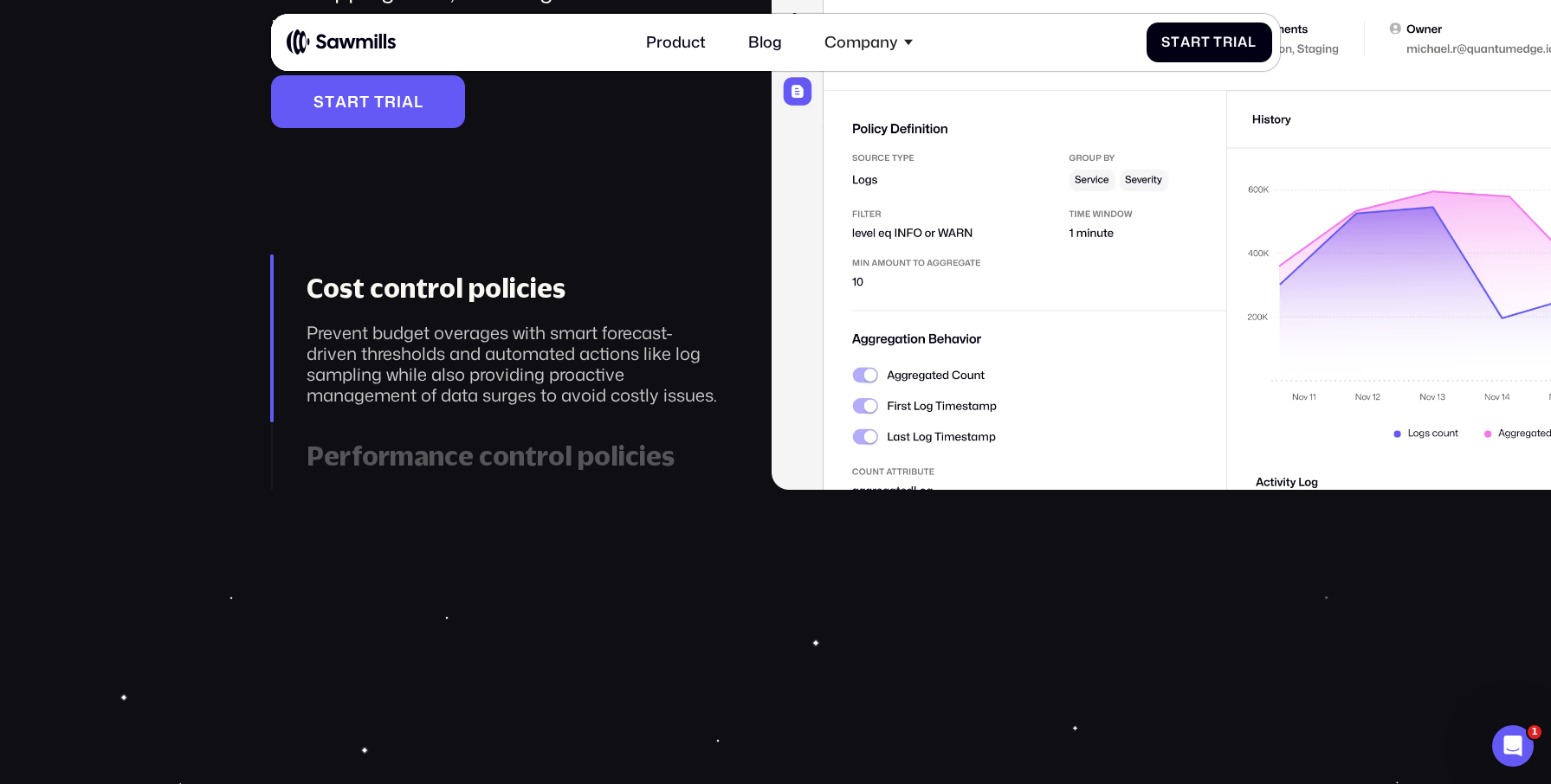
click at [663, 491] on section "________ Smart policies that eliminate surprises Define policies to monitor spe…" at bounding box center [776, 73] width 1551 height 1686
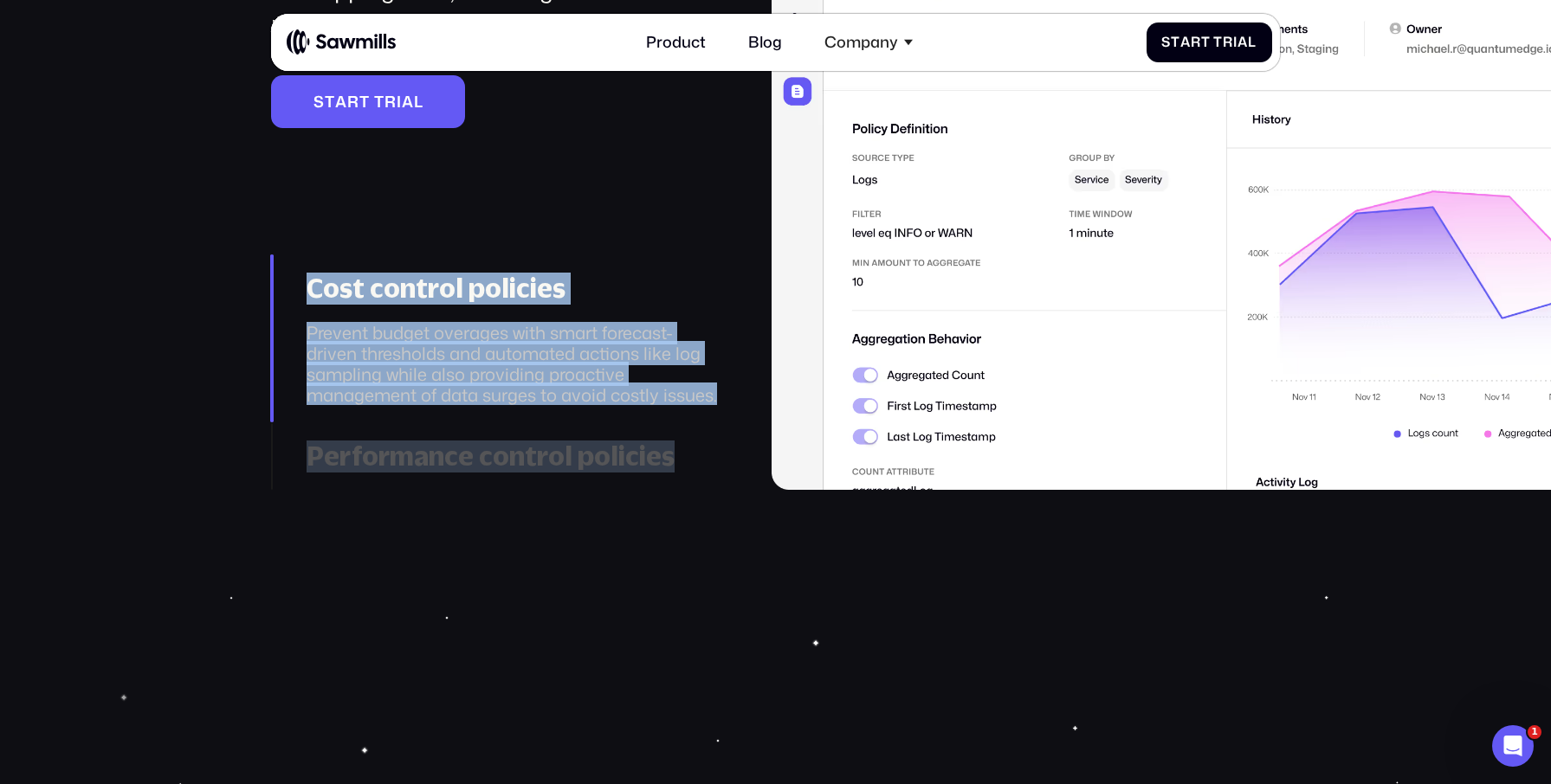
drag, startPoint x: 905, startPoint y: 555, endPoint x: 187, endPoint y: 194, distance: 803.6
click at [228, 210] on section "________ Smart policies that eliminate surprises Define policies to monitor spe…" at bounding box center [776, 73] width 1551 height 1686
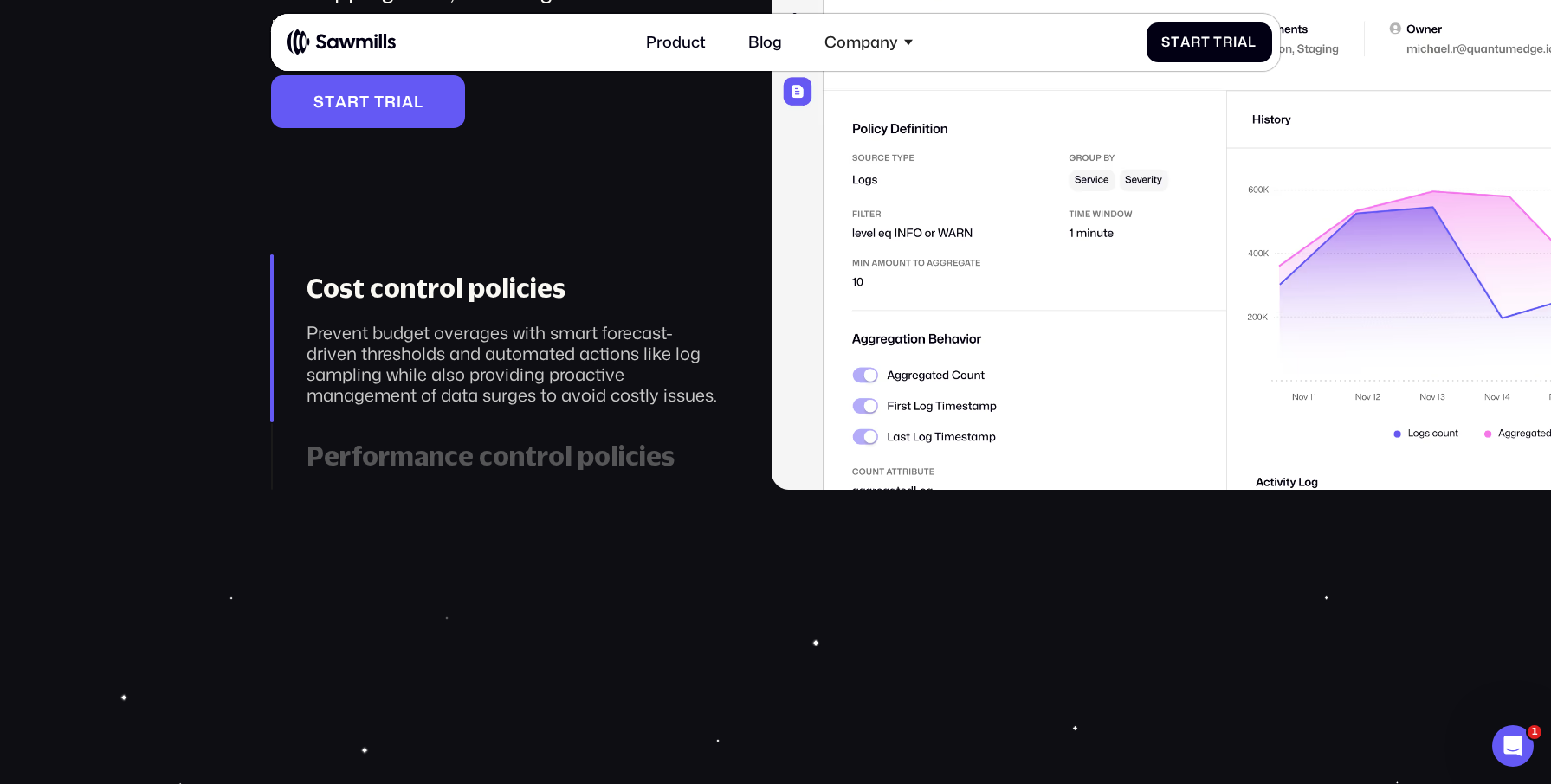
click at [496, 181] on div "Define policies to monitor specific telemetry thresholds and set automated acti…" at bounding box center [494, 34] width 446 height 314
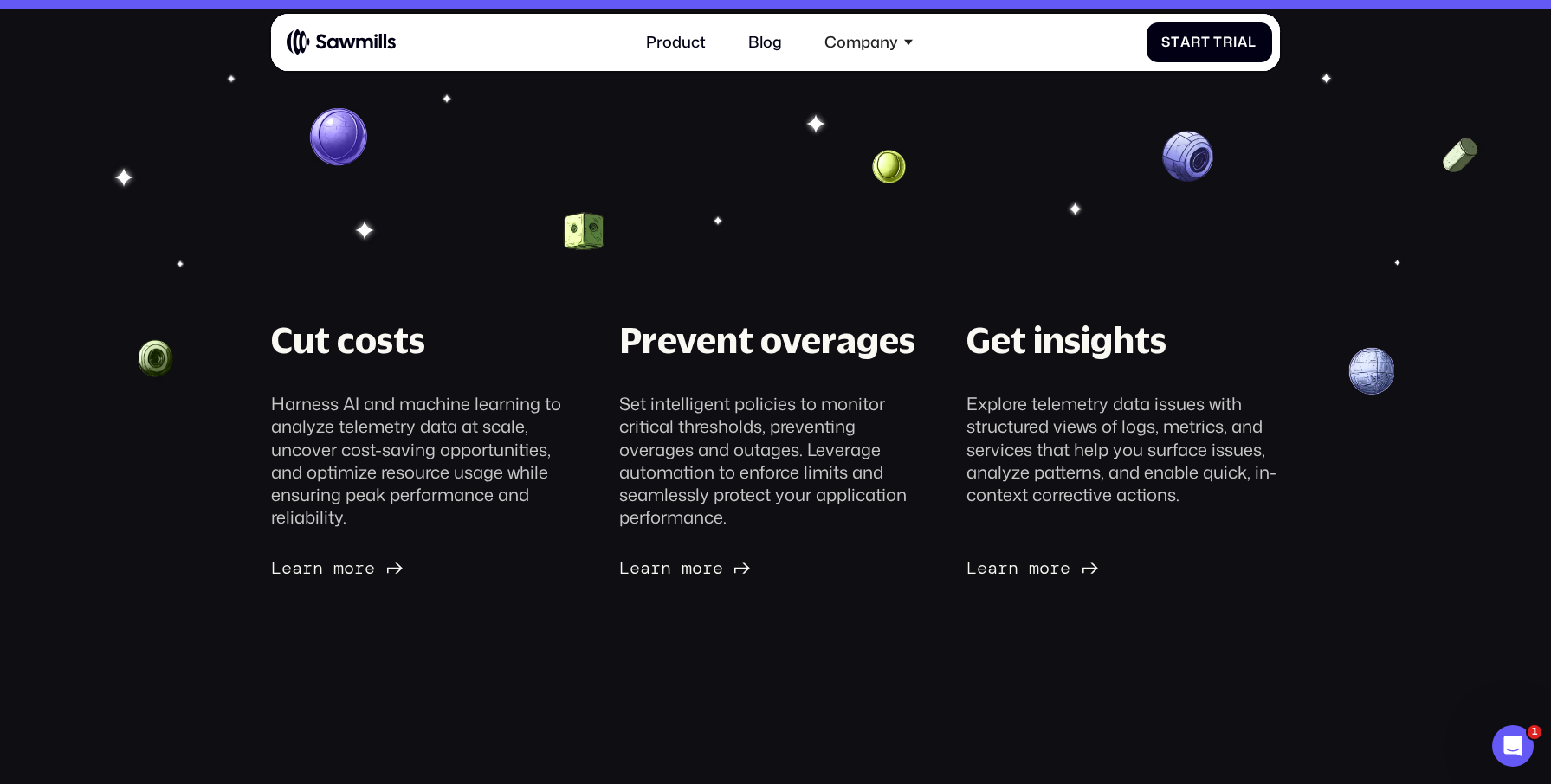
scroll to position [0, 0]
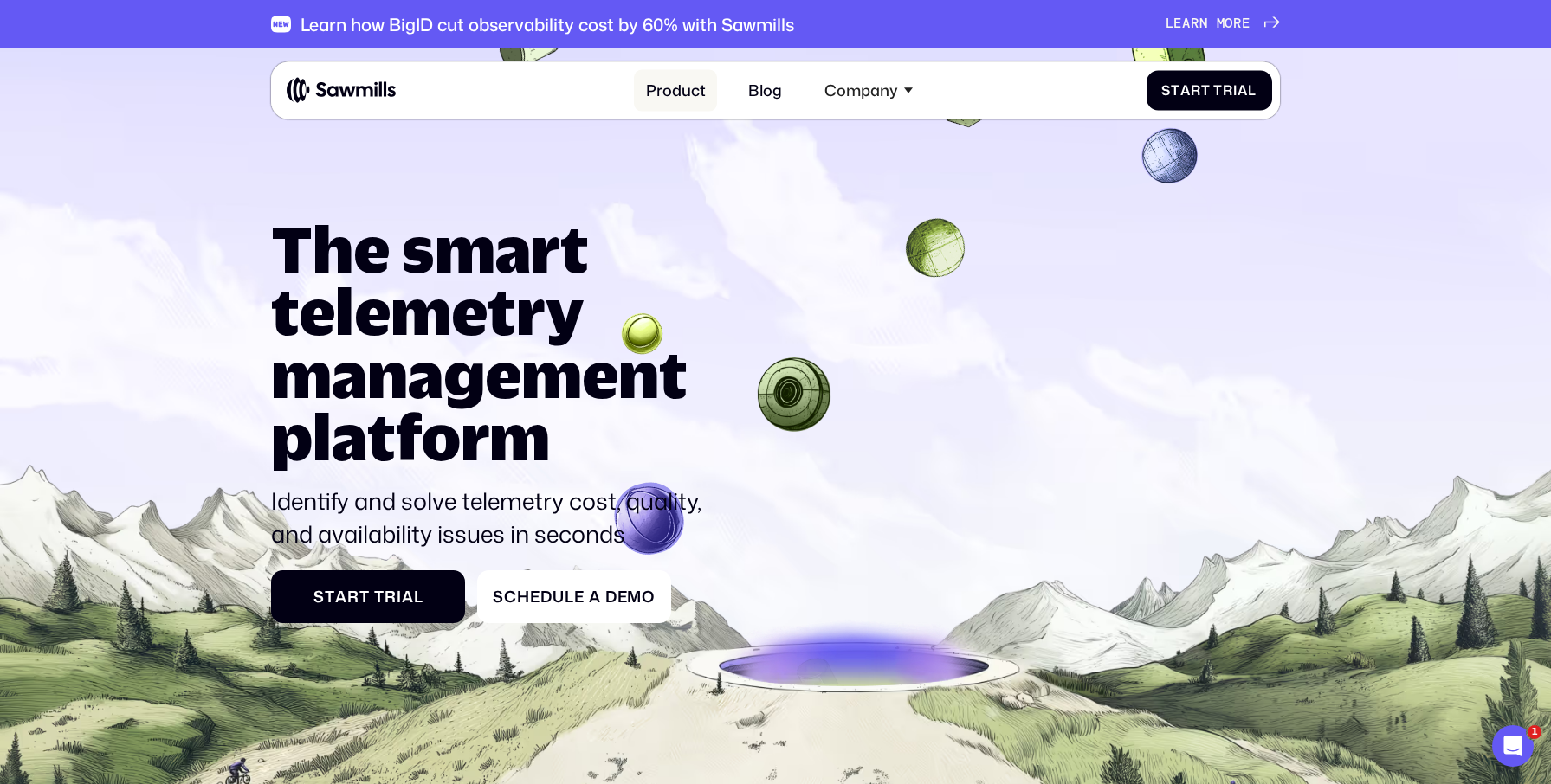
click at [679, 78] on link "Product" at bounding box center [675, 90] width 83 height 42
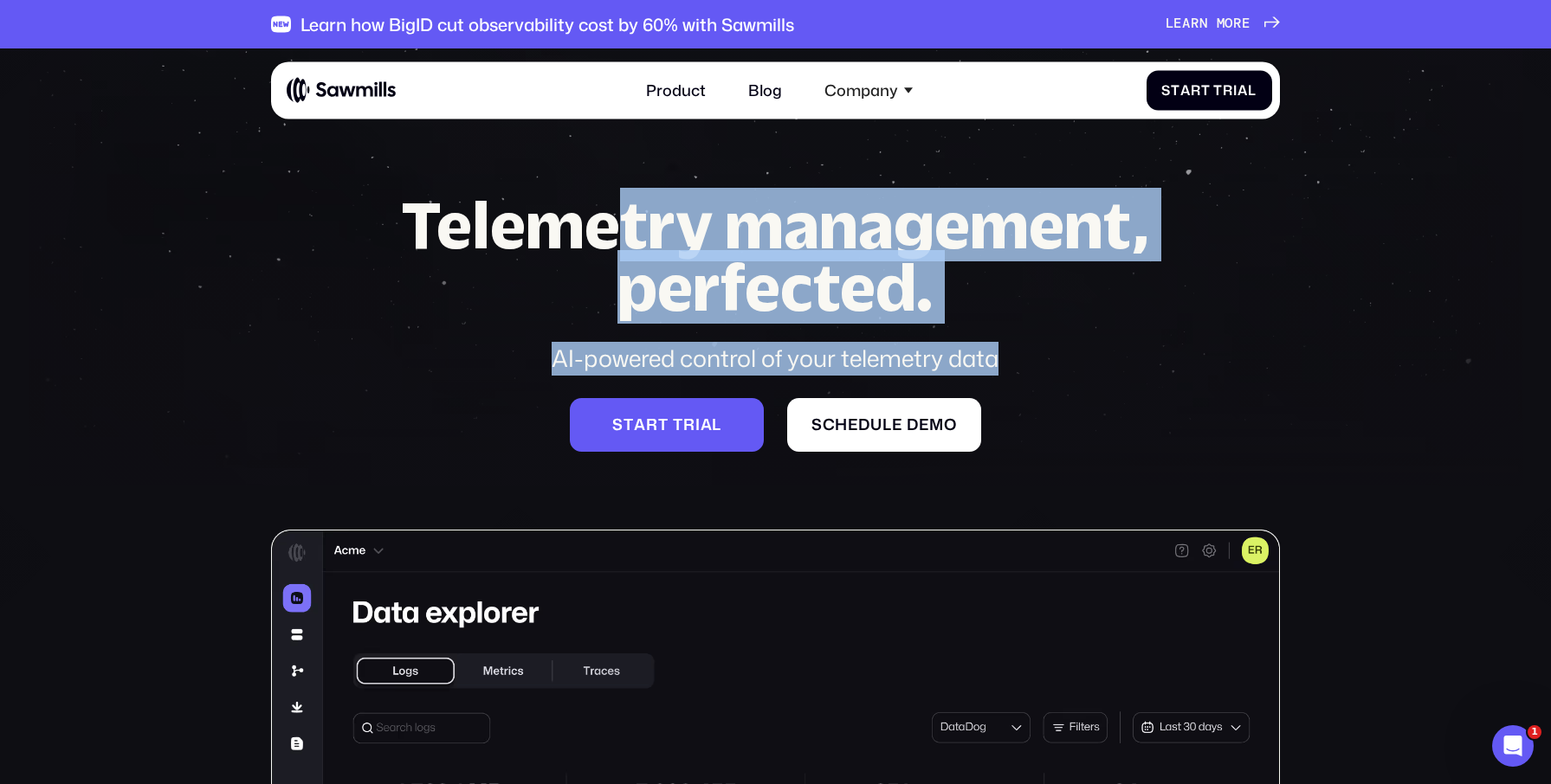
drag, startPoint x: 1089, startPoint y: 396, endPoint x: 575, endPoint y: 235, distance: 538.6
click at [594, 243] on div "Telemetry management, perfected. AI-powered control of your telemetry data S t …" at bounding box center [776, 322] width 824 height 258
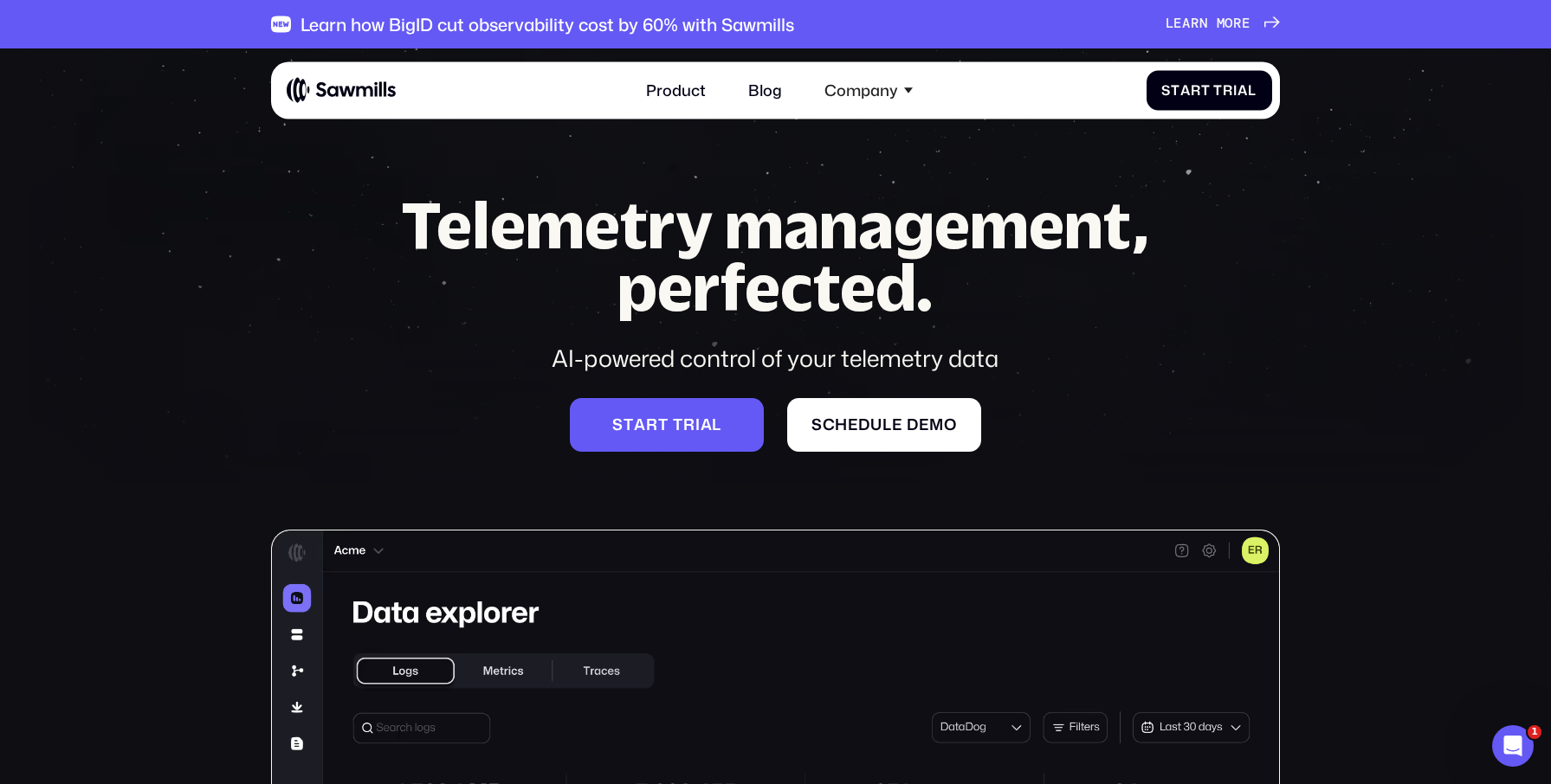
click at [455, 216] on h1 "Telemetry management, perfected." at bounding box center [776, 256] width 824 height 126
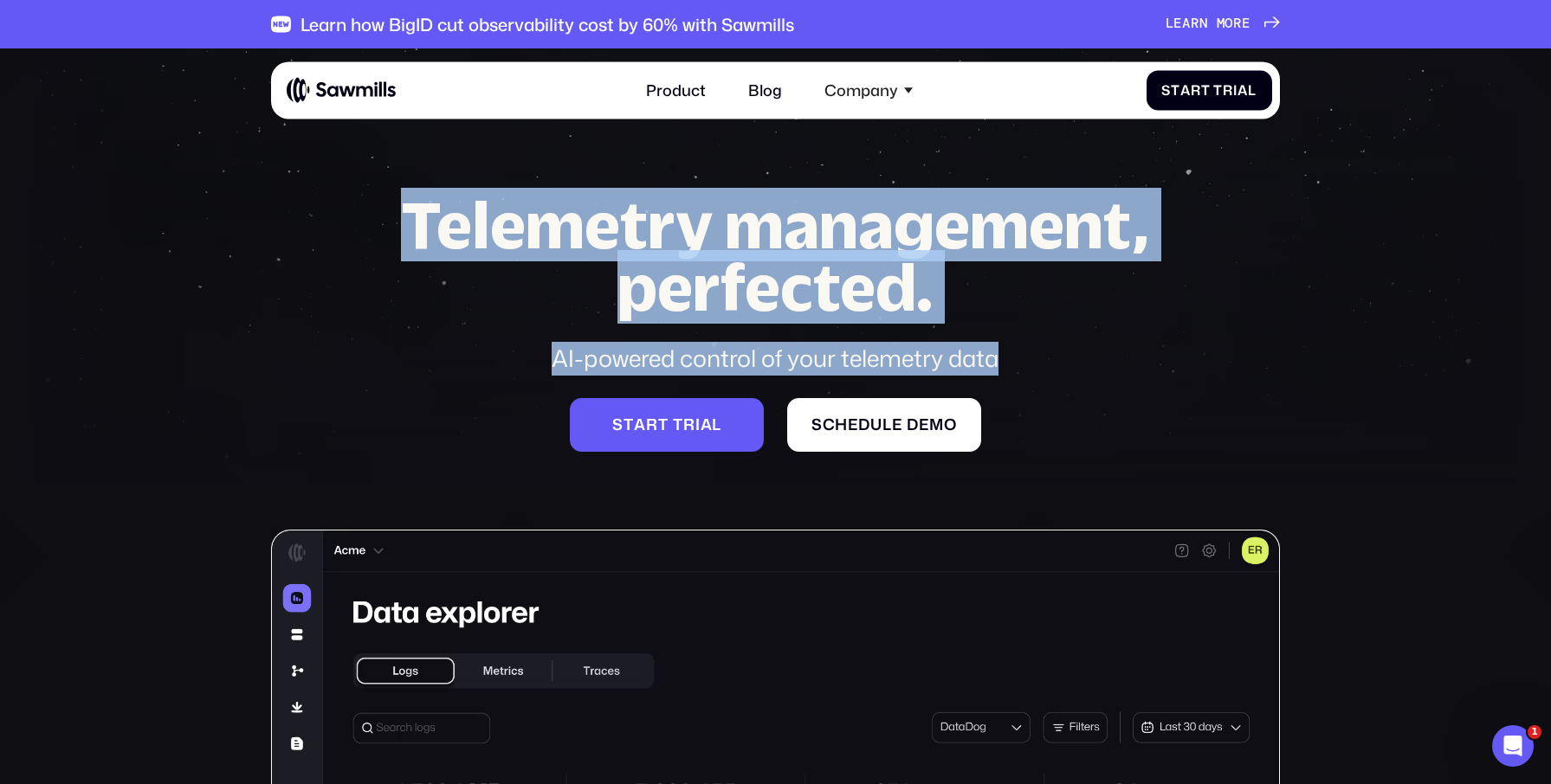
drag, startPoint x: 358, startPoint y: 201, endPoint x: 1099, endPoint y: 376, distance: 761.4
click at [1100, 378] on div "Telemetry management, perfected. AI-powered control of your telemetry data S t …" at bounding box center [776, 704] width 1008 height 1020
click at [1090, 367] on div "AI-powered control of your telemetry data" at bounding box center [776, 359] width 824 height 33
drag, startPoint x: 1070, startPoint y: 364, endPoint x: 345, endPoint y: 150, distance: 755.9
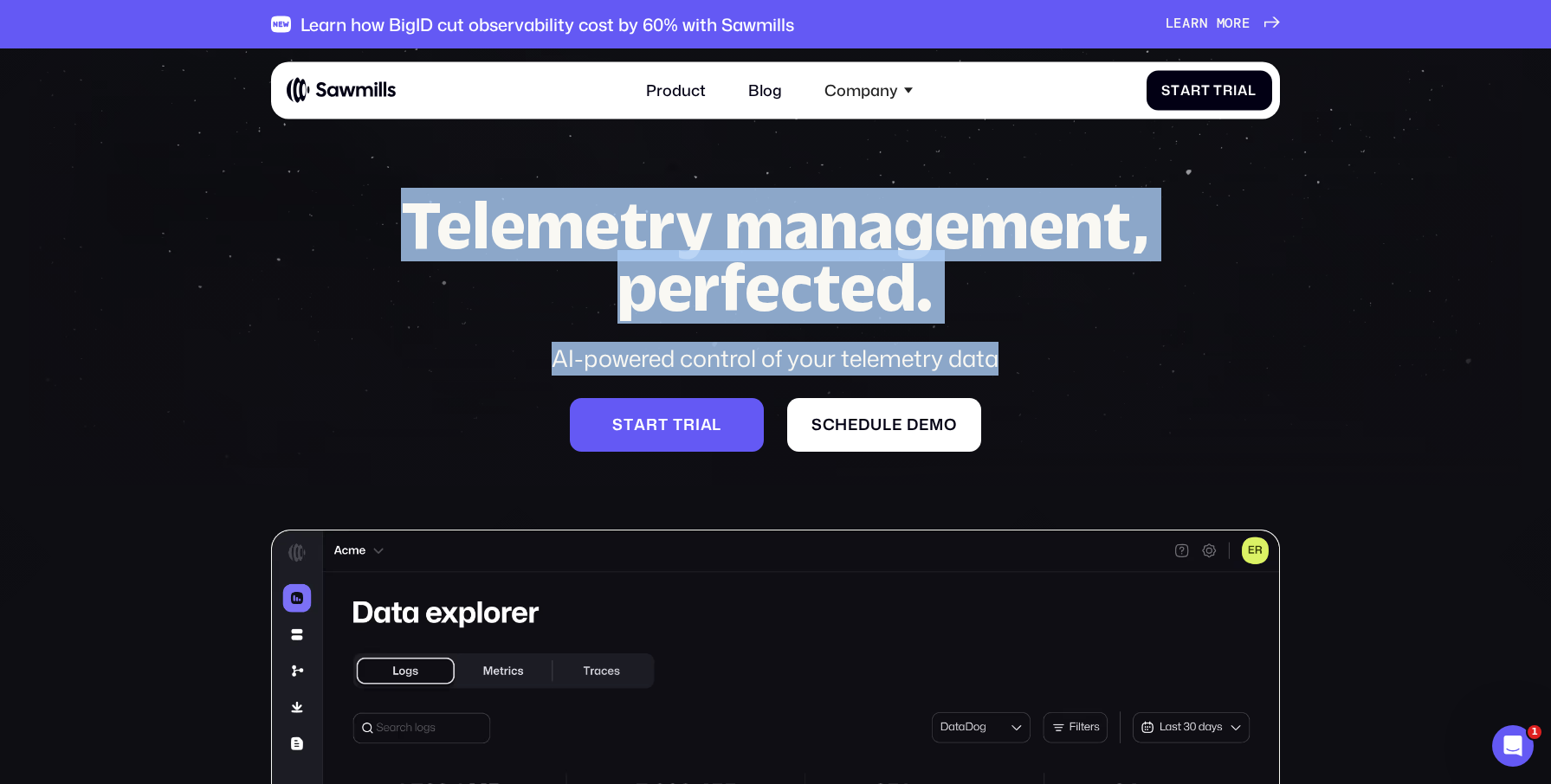
click at [1181, 337] on div "Telemetry management, perfected. AI-powered control of your telemetry data" at bounding box center [776, 285] width 824 height 182
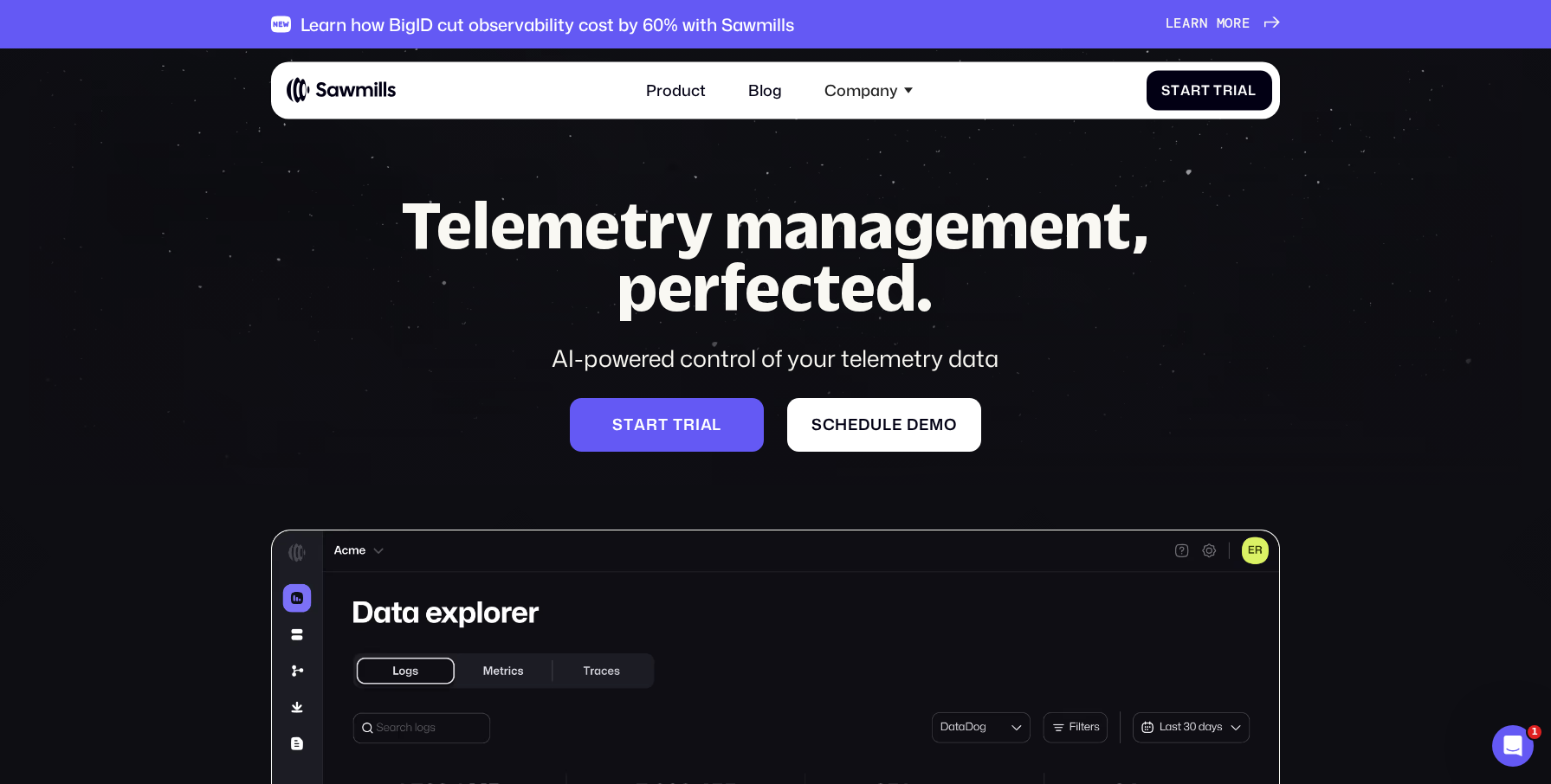
click at [410, 430] on div "Telemetry management, perfected. AI-powered control of your telemetry data S t …" at bounding box center [776, 322] width 824 height 258
drag, startPoint x: 334, startPoint y: 164, endPoint x: 1098, endPoint y: 482, distance: 827.5
click at [1098, 482] on div "Telemetry management, perfected. AI-powered control of your telemetry data S t …" at bounding box center [776, 704] width 1008 height 1020
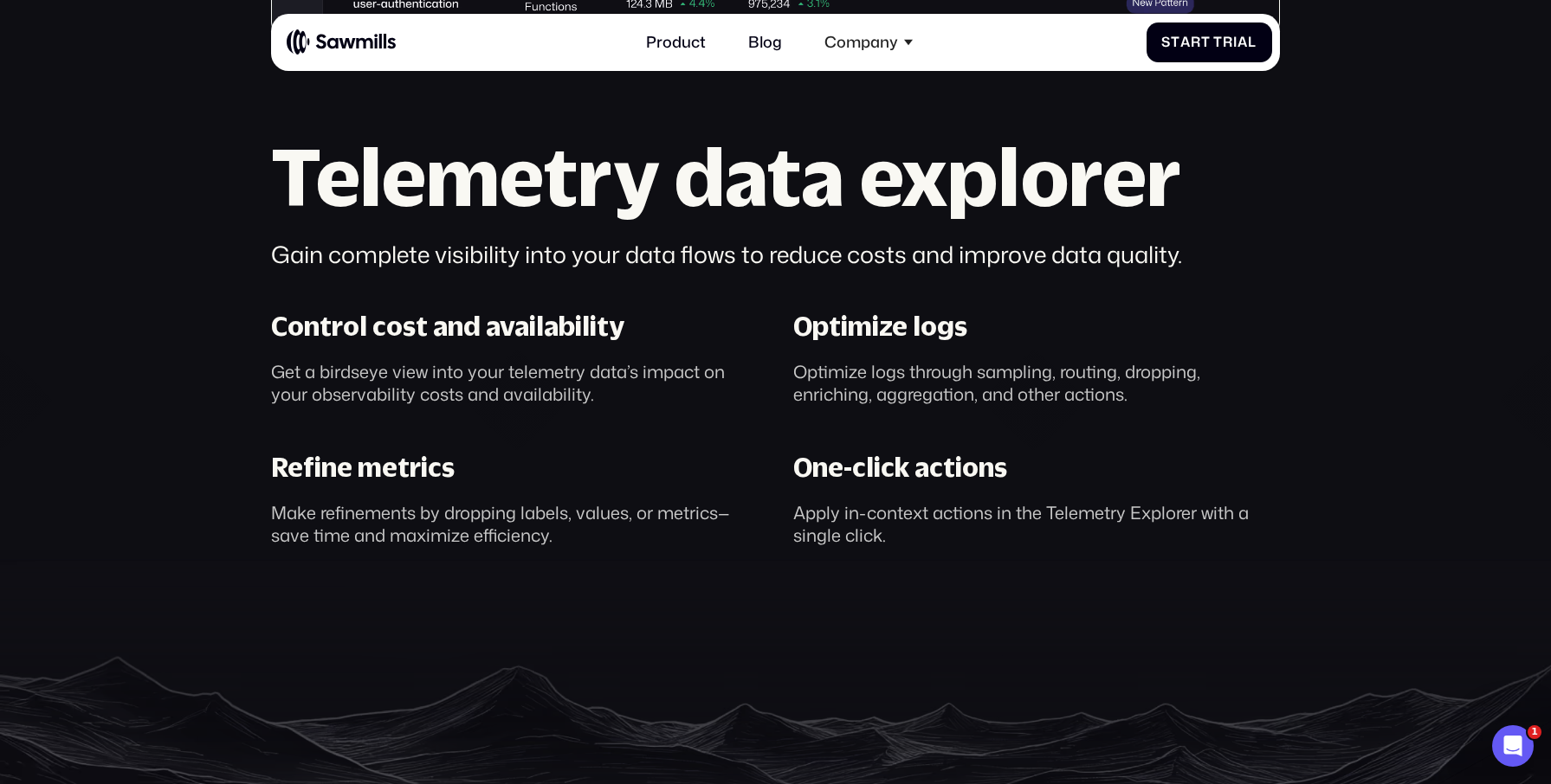
scroll to position [1175, 0]
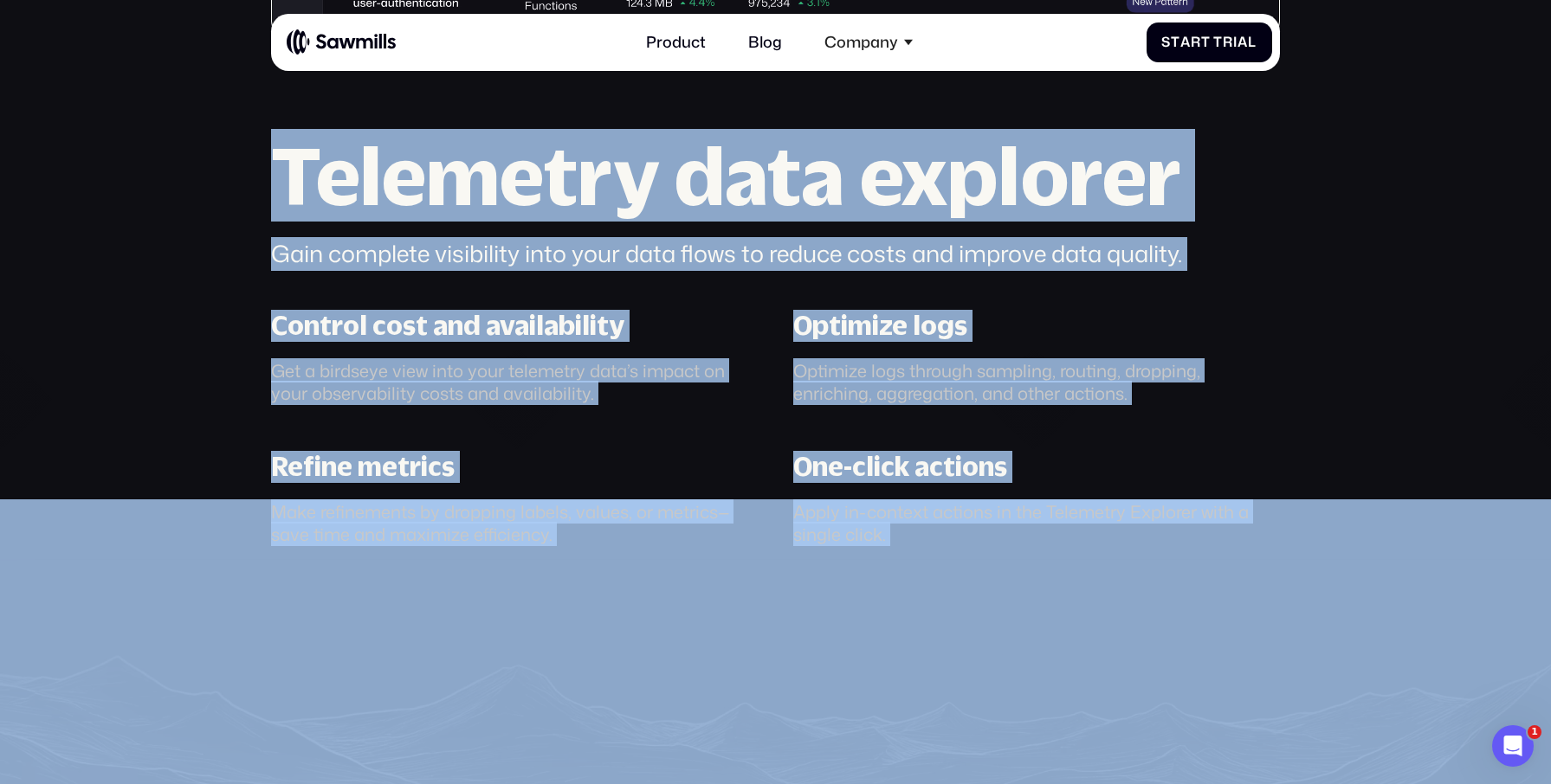
drag, startPoint x: 1037, startPoint y: 557, endPoint x: 136, endPoint y: 133, distance: 995.8
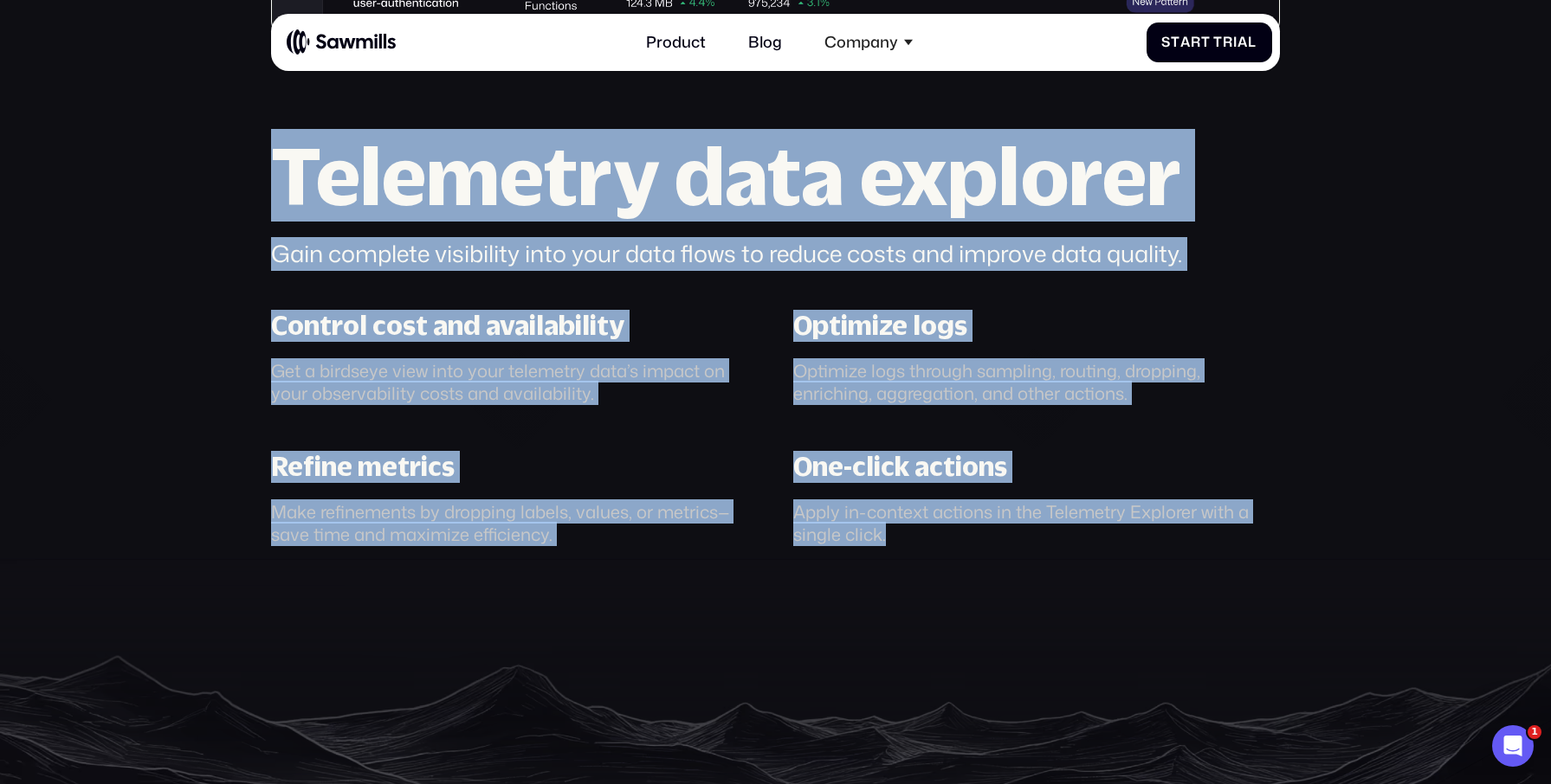
drag, startPoint x: 223, startPoint y: 133, endPoint x: 748, endPoint y: 424, distance: 600.3
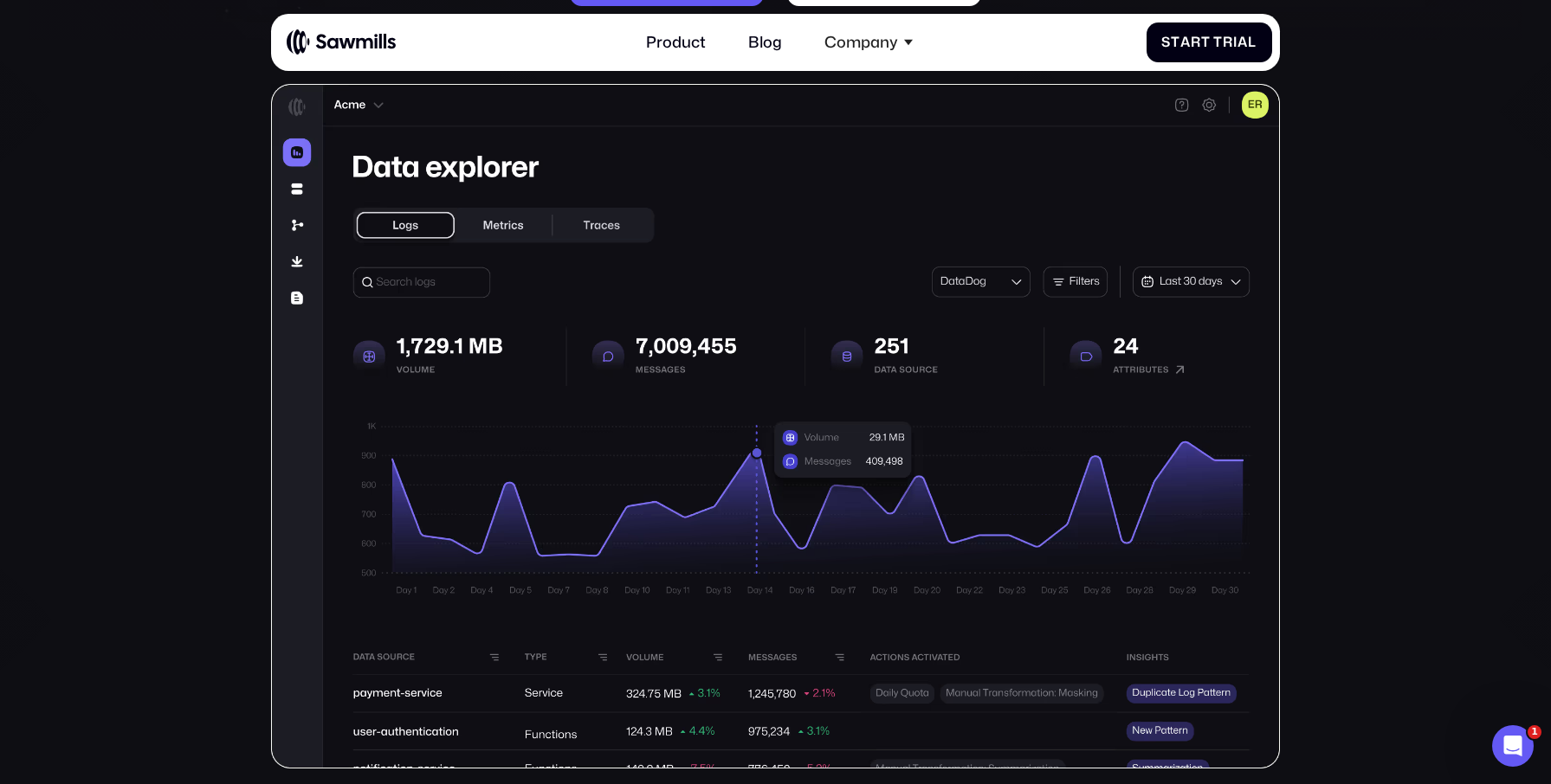
click at [182, 169] on section "Telemetry management, perfected. AI-powered control of your telemetry data S t …" at bounding box center [776, 620] width 1551 height 2034
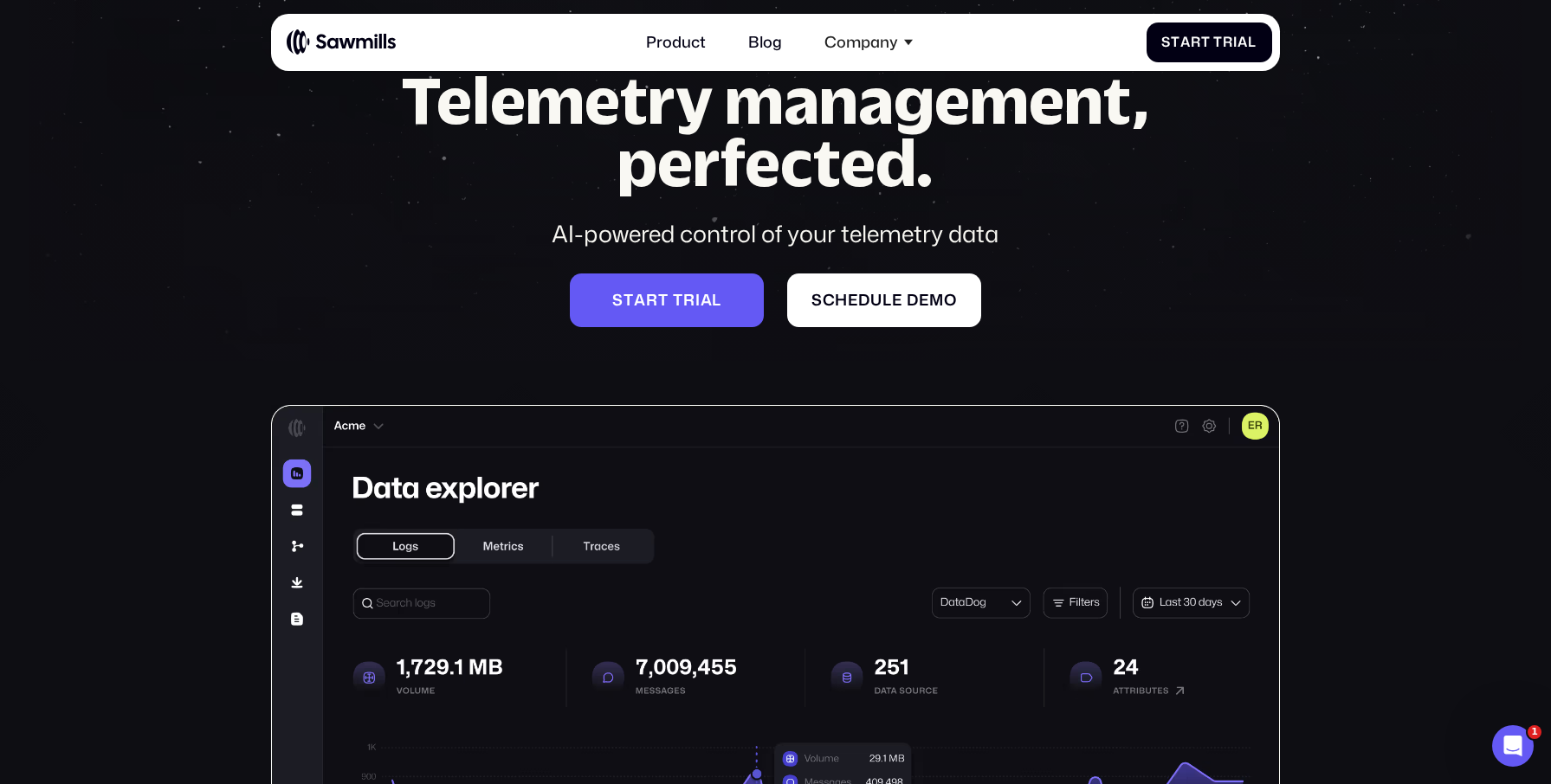
scroll to position [0, 0]
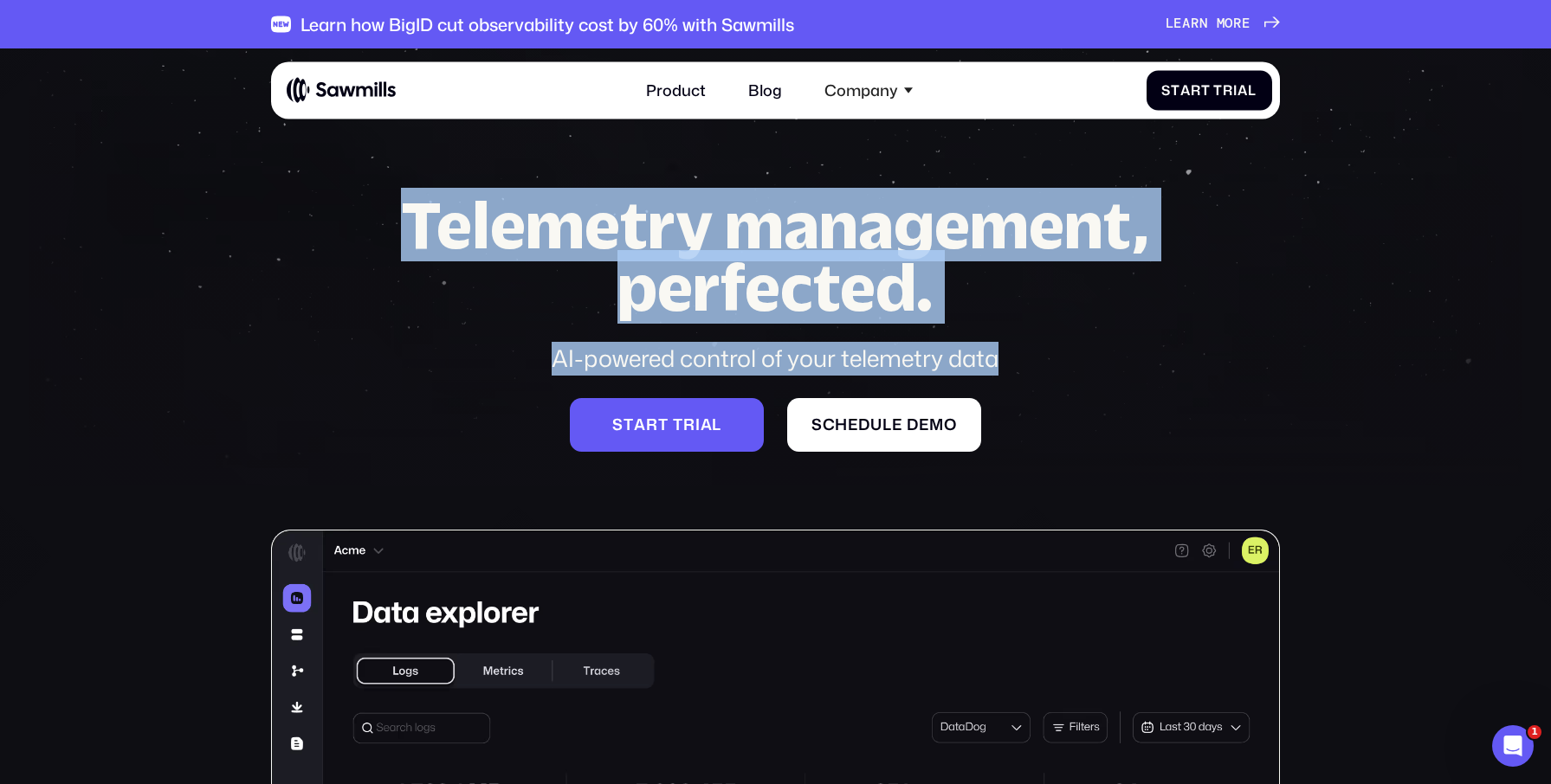
drag, startPoint x: 633, startPoint y: 369, endPoint x: 1069, endPoint y: 400, distance: 437.1
click at [1107, 394] on div "Telemetry management, perfected. AI-powered control of your telemetry data S t …" at bounding box center [776, 322] width 824 height 258
drag, startPoint x: 1164, startPoint y: 398, endPoint x: 376, endPoint y: 208, distance: 810.6
click at [376, 208] on div "Telemetry management, perfected. AI-powered control of your telemetry data S t …" at bounding box center [776, 322] width 824 height 258
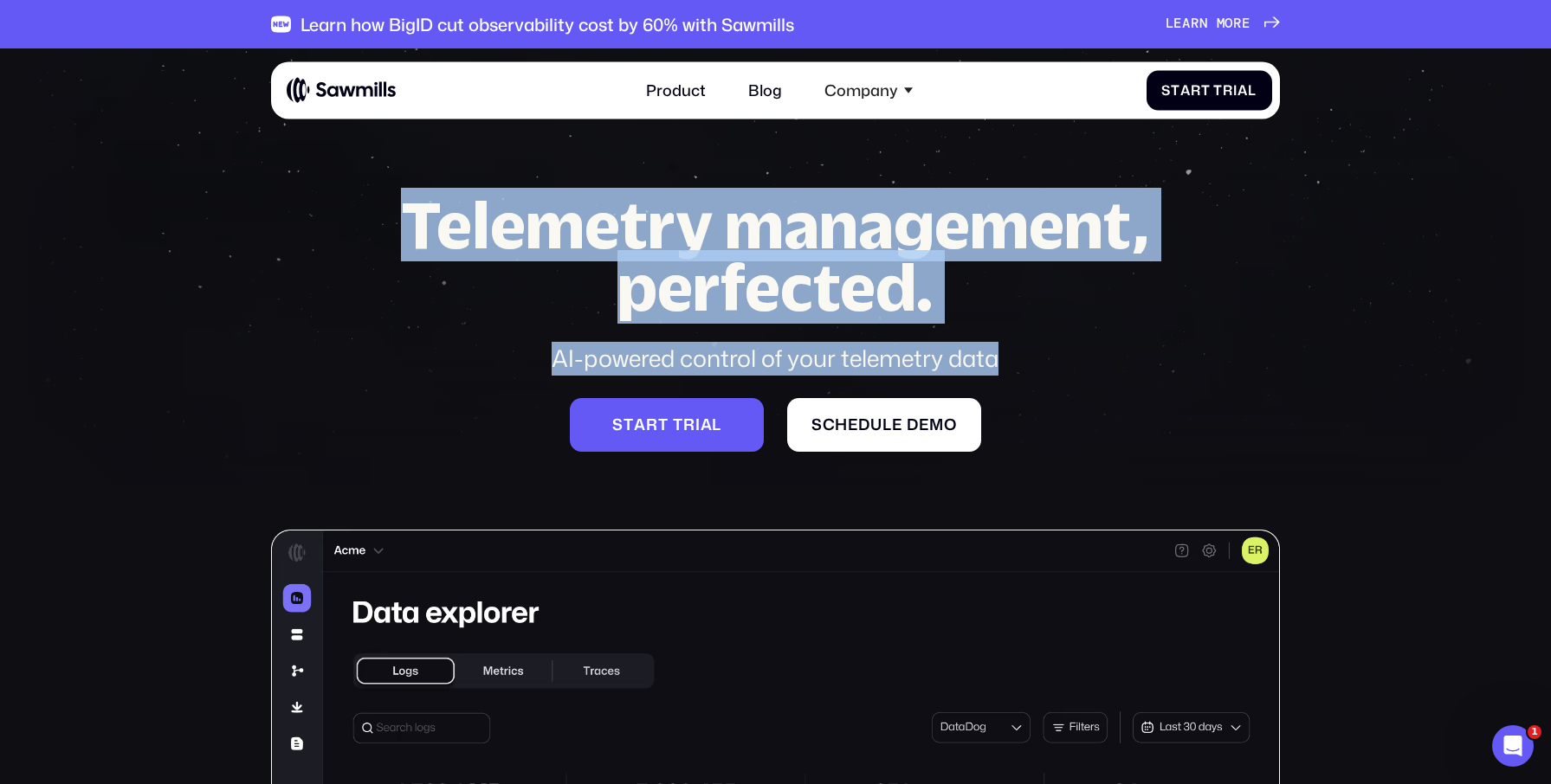
click at [348, 203] on div "Telemetry management, perfected. AI-powered control of your telemetry data S t …" at bounding box center [776, 704] width 1008 height 1020
drag, startPoint x: 331, startPoint y: 202, endPoint x: 1041, endPoint y: 401, distance: 737.4
click at [1041, 401] on div "Telemetry management, perfected. AI-powered control of your telemetry data S t …" at bounding box center [776, 704] width 1008 height 1020
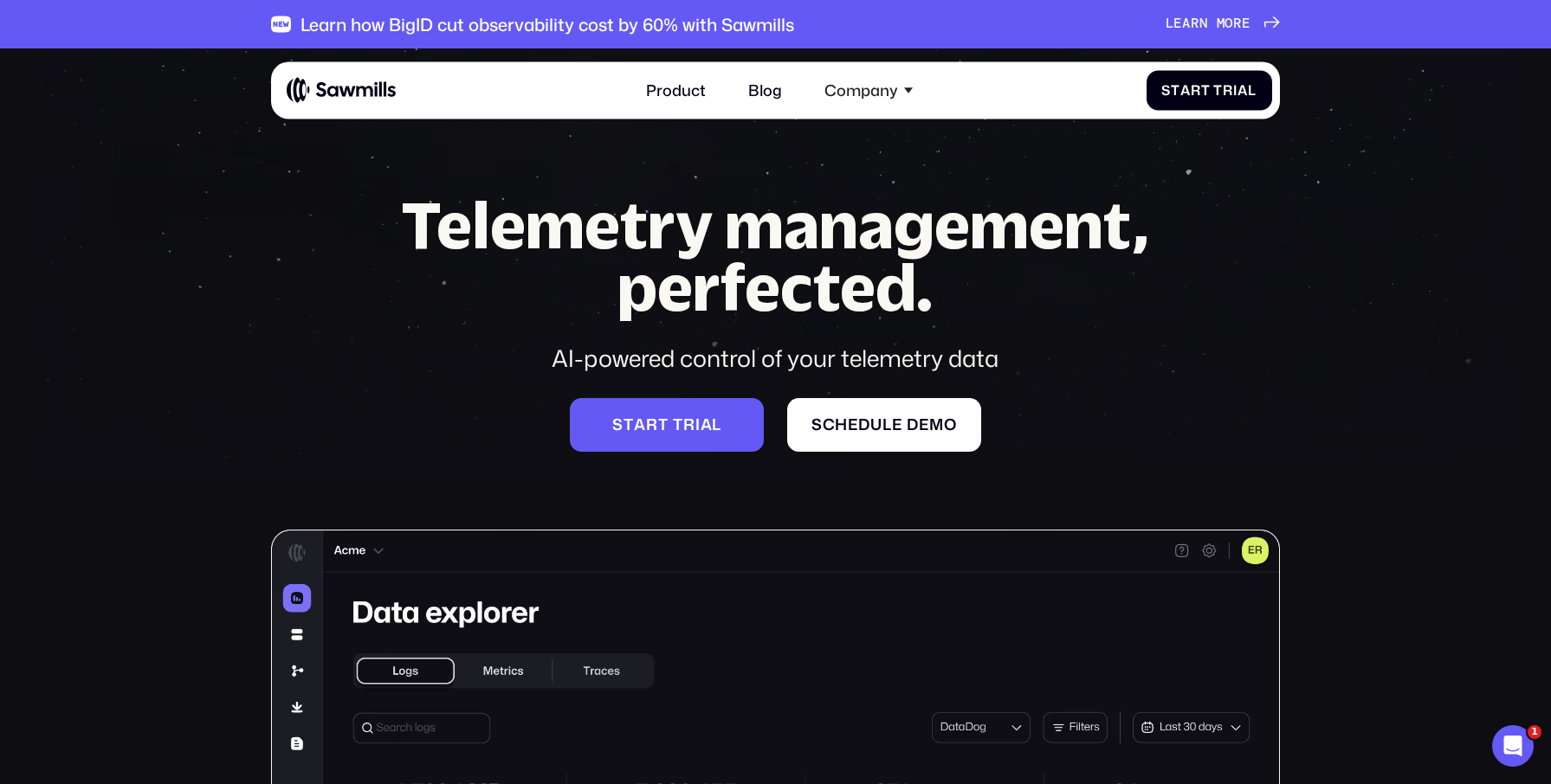
click at [1037, 398] on div "Telemetry management, perfected. AI-powered control of your telemetry data S t …" at bounding box center [776, 322] width 824 height 258
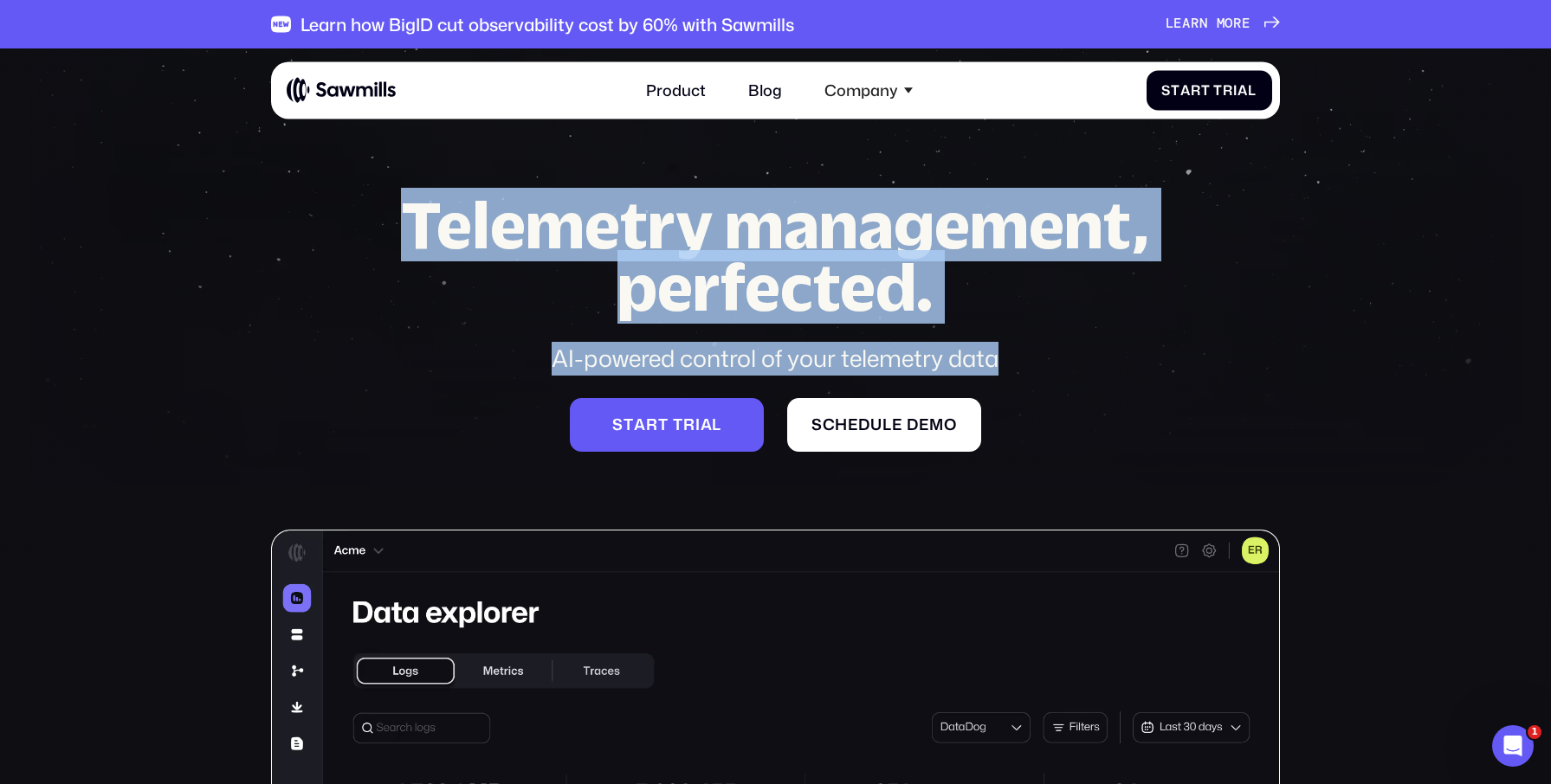
drag, startPoint x: 1173, startPoint y: 367, endPoint x: 336, endPoint y: 171, distance: 859.6
drag, startPoint x: 1081, startPoint y: 410, endPoint x: 215, endPoint y: 150, distance: 904.2
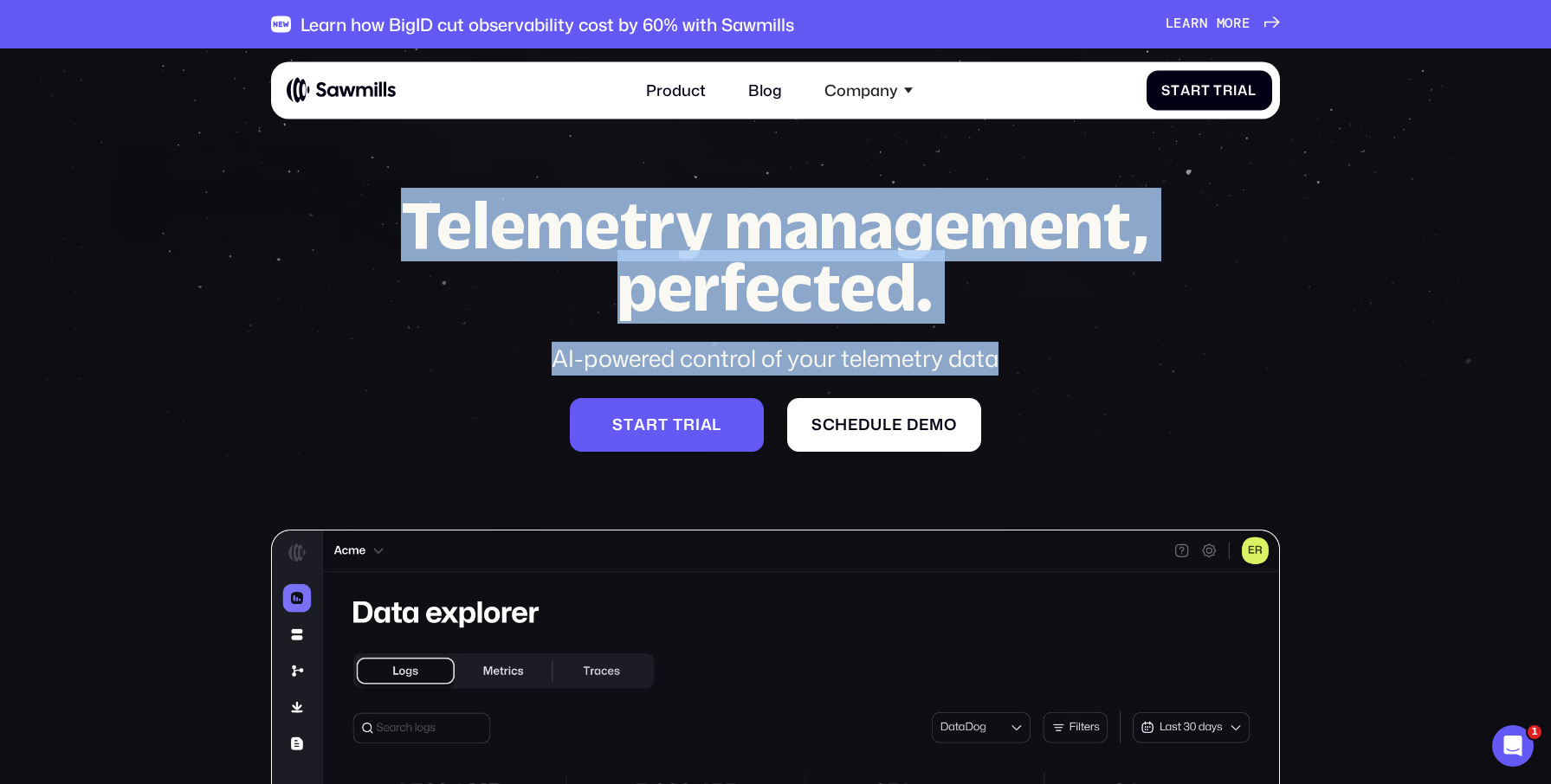
drag, startPoint x: 302, startPoint y: 191, endPoint x: 1151, endPoint y: 356, distance: 864.9
click at [1153, 353] on div "AI-powered control of your telemetry data" at bounding box center [776, 359] width 824 height 33
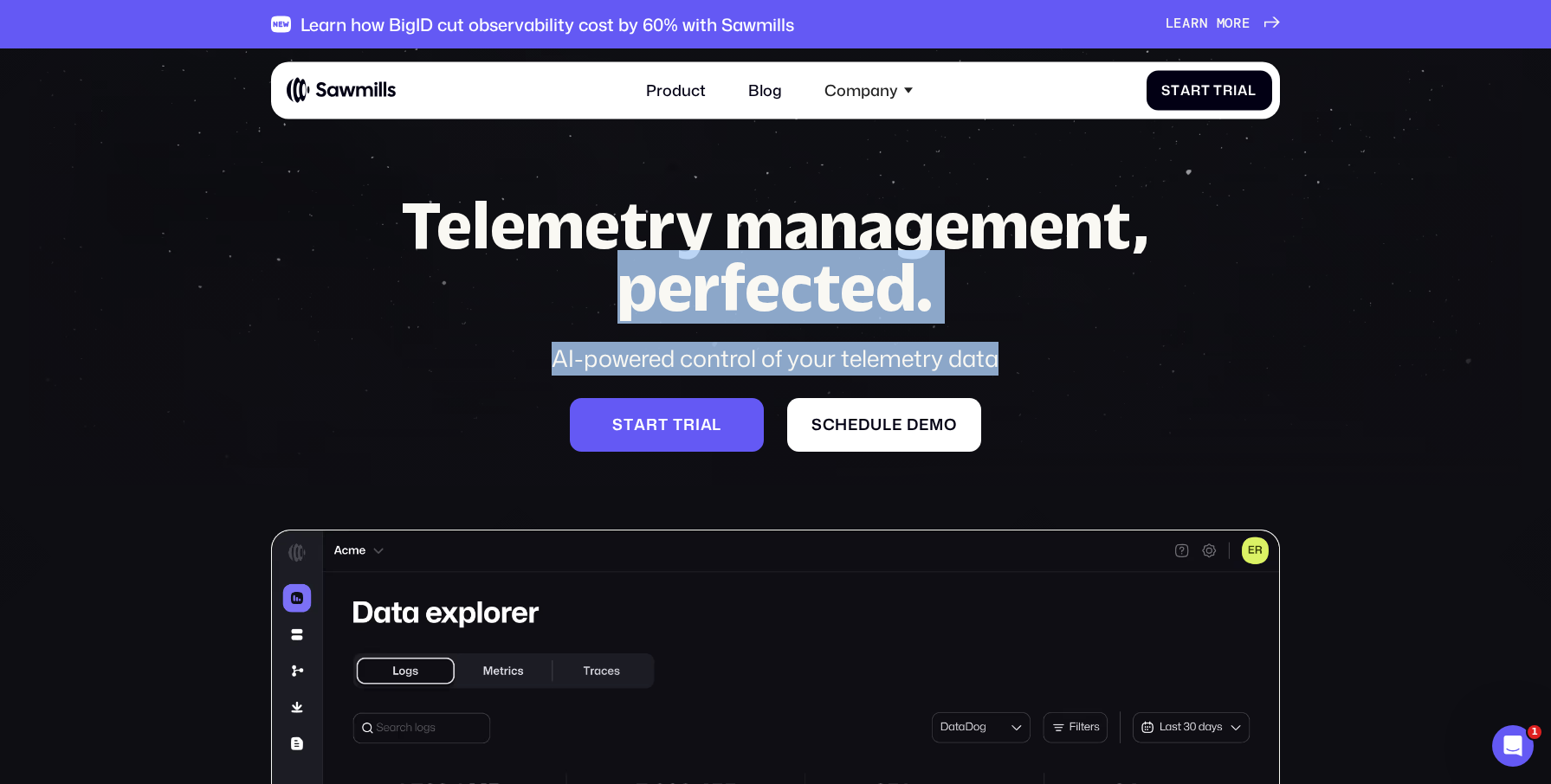
drag, startPoint x: 1174, startPoint y: 353, endPoint x: 402, endPoint y: 273, distance: 776.1
click at [407, 274] on div "Telemetry management, perfected. AI-powered control of your telemetry data" at bounding box center [776, 285] width 824 height 182
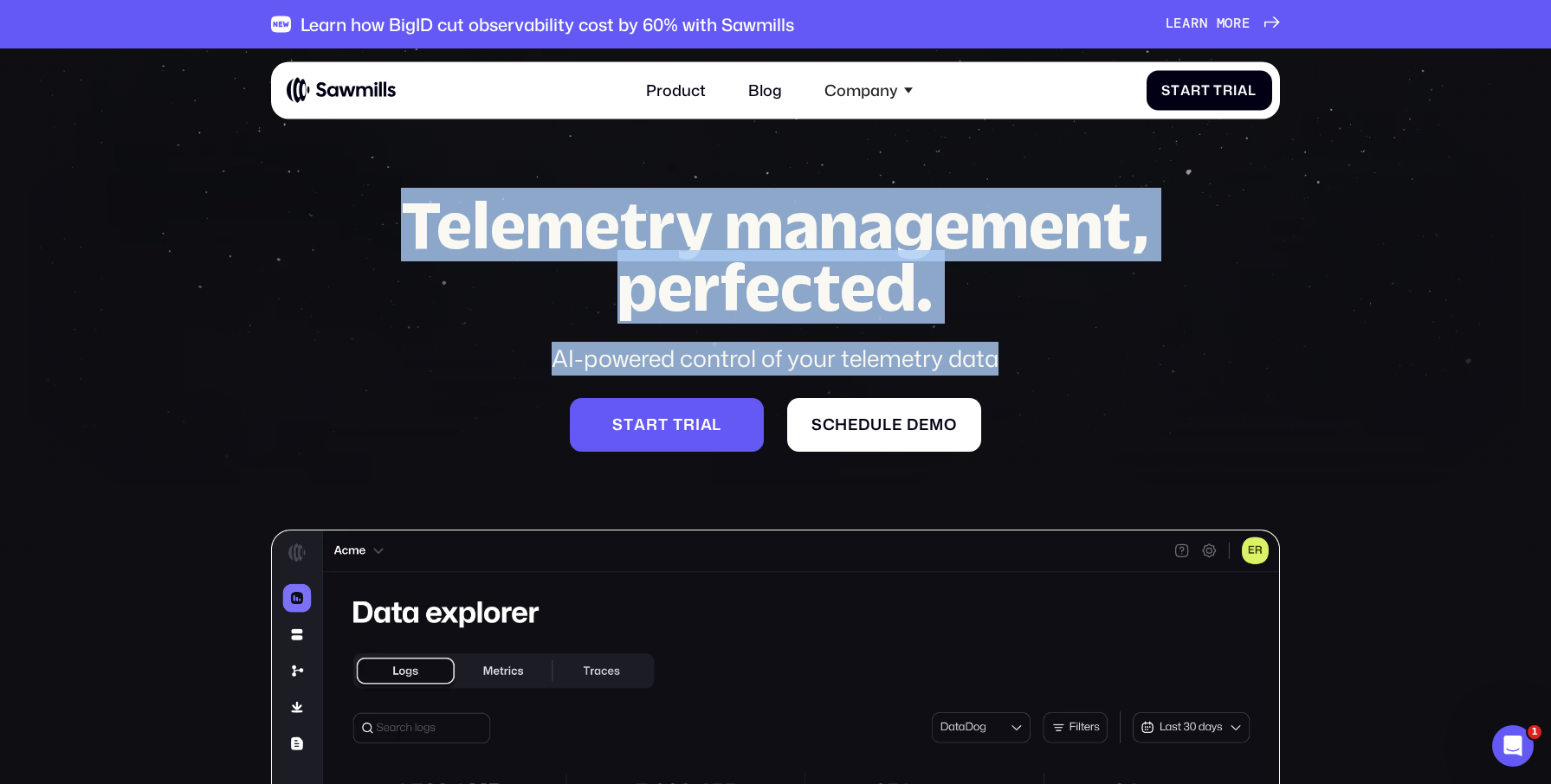
drag, startPoint x: 290, startPoint y: 221, endPoint x: 1175, endPoint y: 370, distance: 897.5
click at [1176, 372] on div "Telemetry management, perfected. AI-powered control of your telemetry data S t …" at bounding box center [776, 704] width 1008 height 1020
click at [1163, 363] on div "AI-powered control of your telemetry data" at bounding box center [776, 359] width 824 height 33
drag, startPoint x: 1127, startPoint y: 359, endPoint x: 369, endPoint y: 192, distance: 776.2
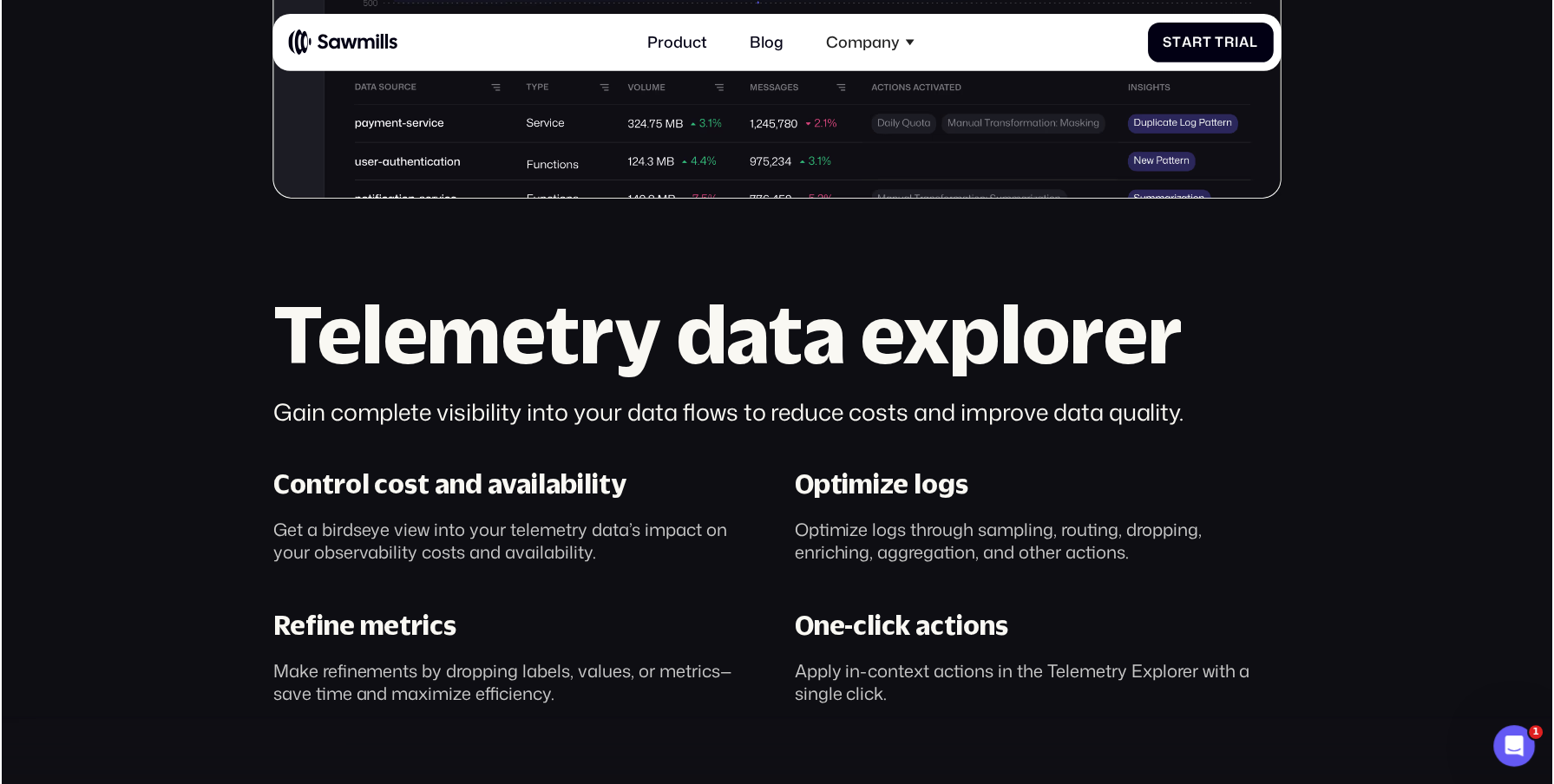
scroll to position [1031, 0]
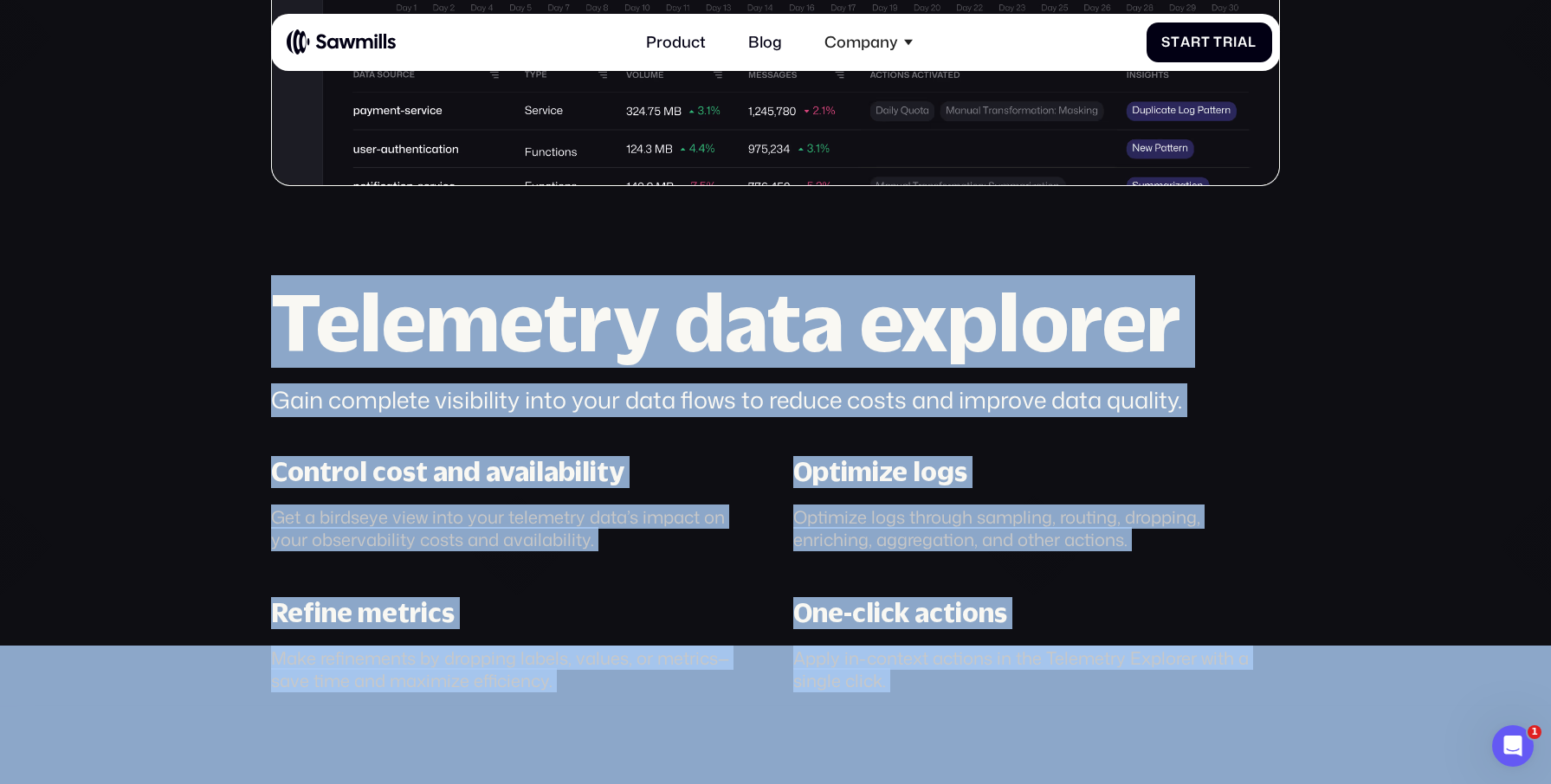
drag, startPoint x: 982, startPoint y: 706, endPoint x: 236, endPoint y: 298, distance: 850.3
click at [237, 298] on section "Telemetry management, perfected. AI-powered control of your telemetry data S t …" at bounding box center [776, 37] width 1551 height 2034
click at [215, 318] on section "Telemetry management, perfected. AI-powered control of your telemetry data S t …" at bounding box center [776, 37] width 1551 height 2034
